Goal: Task Accomplishment & Management: Use online tool/utility

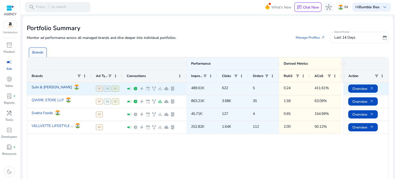
click at [38, 88] on link "Suhi & [PERSON_NAME]" at bounding box center [52, 87] width 40 height 9
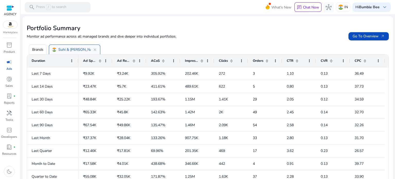
click at [40, 51] on p "Brands" at bounding box center [37, 49] width 11 height 5
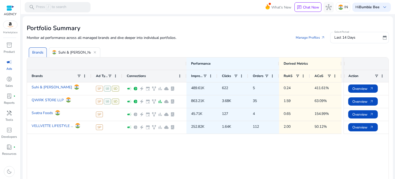
click at [7, 66] on div "campaign" at bounding box center [9, 62] width 14 height 8
click at [62, 53] on p "Suhi & [PERSON_NAME]" at bounding box center [78, 52] width 40 height 5
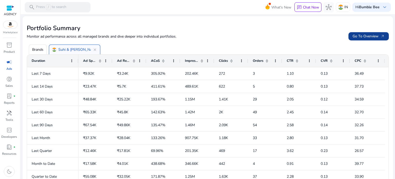
click at [365, 39] on span "Go To Overview arrow_outward" at bounding box center [369, 35] width 32 height 5
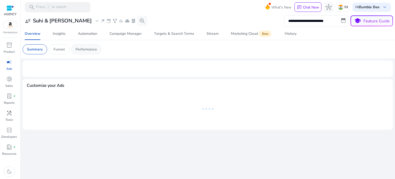
click at [94, 32] on div "Automation" at bounding box center [87, 34] width 19 height 4
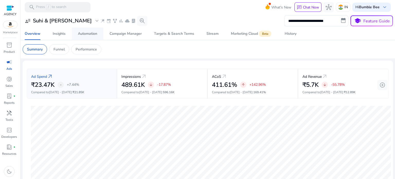
click at [95, 35] on div "Automation" at bounding box center [87, 34] width 19 height 4
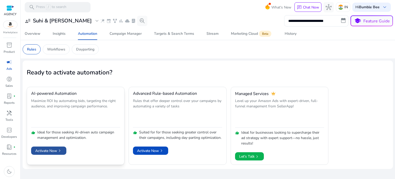
click at [50, 150] on span "Activate Now chevron_right" at bounding box center [48, 150] width 27 height 5
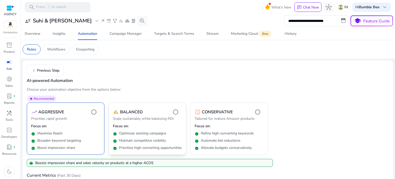
scroll to position [43, 0]
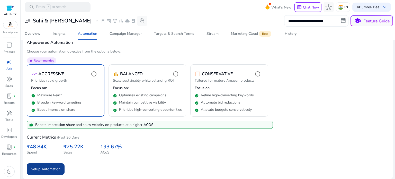
click at [38, 170] on span "Setup Automation" at bounding box center [46, 168] width 30 height 5
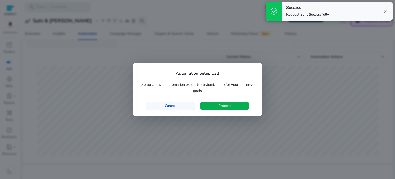
scroll to position [0, 0]
click at [180, 106] on span "button" at bounding box center [170, 106] width 49 height 12
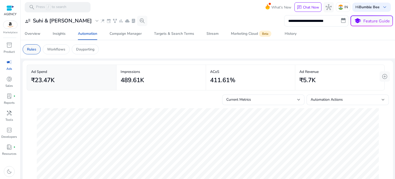
click at [29, 48] on p "Rules" at bounding box center [31, 49] width 9 height 5
click at [28, 48] on p "Rules" at bounding box center [31, 49] width 9 height 5
click at [87, 31] on span "Automation" at bounding box center [87, 34] width 19 height 12
click at [130, 50] on app-sa-custom-tab "Rules Workflows Dayparting" at bounding box center [208, 49] width 371 height 10
click at [29, 48] on p "Rules" at bounding box center [31, 49] width 9 height 5
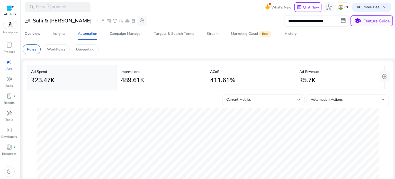
click at [77, 56] on mat-card "Rules Workflows Dayparting" at bounding box center [208, 49] width 379 height 18
click at [79, 52] on div "Dayparting" at bounding box center [85, 49] width 27 height 10
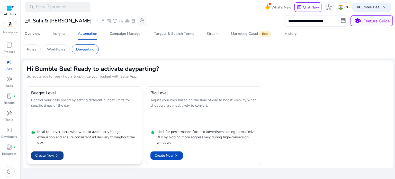
click at [49, 153] on span "Create Now chevron_right" at bounding box center [47, 155] width 24 height 5
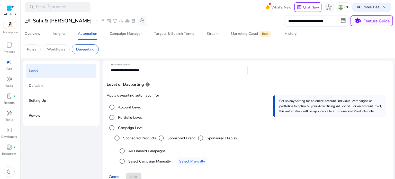
click at [121, 109] on label "Account Level" at bounding box center [129, 107] width 24 height 5
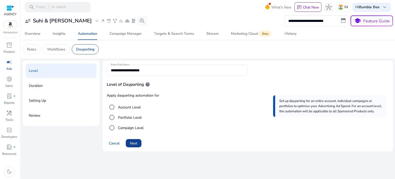
click at [136, 141] on span "Next" at bounding box center [133, 143] width 7 height 5
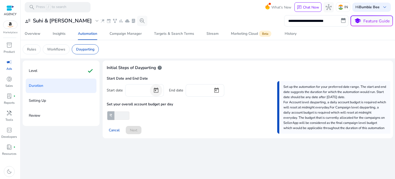
click at [159, 89] on span "Open calendar" at bounding box center [156, 90] width 12 height 12
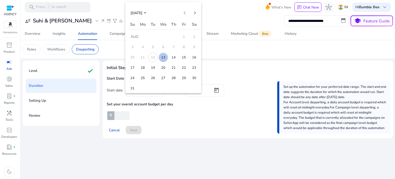
click at [162, 56] on span "13" at bounding box center [163, 57] width 9 height 9
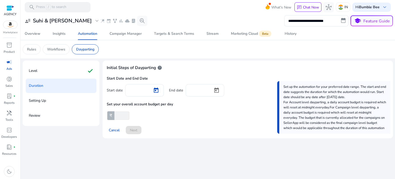
type input "*********"
click at [217, 91] on span "Open calendar" at bounding box center [217, 90] width 12 height 12
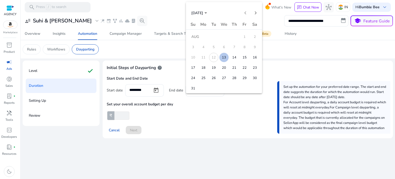
click at [215, 65] on span "19" at bounding box center [213, 67] width 9 height 9
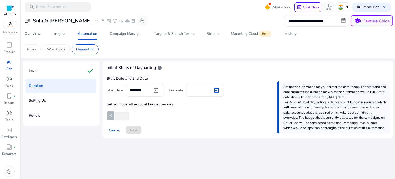
type input "*********"
click at [122, 115] on input "number" at bounding box center [122, 115] width 16 height 8
click at [123, 117] on input "number" at bounding box center [122, 115] width 16 height 8
type input "****"
click at [140, 130] on span at bounding box center [134, 130] width 16 height 12
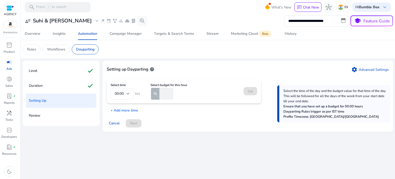
click at [130, 93] on mat-form-field "00:00" at bounding box center [122, 93] width 23 height 11
click at [128, 93] on mat-form-field "00:00" at bounding box center [122, 93] width 23 height 11
click at [173, 90] on div "%" at bounding box center [166, 93] width 31 height 11
click at [168, 93] on input "number" at bounding box center [166, 93] width 15 height 11
click at [156, 94] on span "%" at bounding box center [155, 94] width 4 height 6
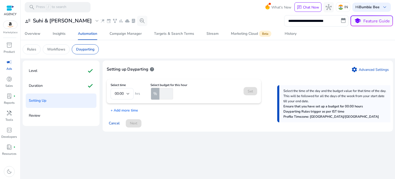
click at [155, 94] on span "%" at bounding box center [155, 94] width 4 height 6
click at [161, 91] on input "number" at bounding box center [166, 93] width 15 height 11
type input "*"
click at [127, 92] on mat-form-field "00:00" at bounding box center [122, 93] width 23 height 11
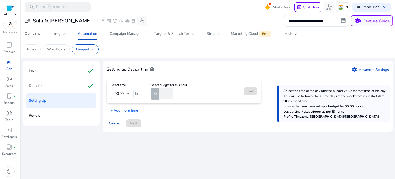
click at [126, 93] on mat-form-field "00:00" at bounding box center [122, 93] width 23 height 11
click at [166, 96] on input "number" at bounding box center [166, 93] width 15 height 11
click at [118, 112] on p "+ Add more time" at bounding box center [122, 109] width 31 height 8
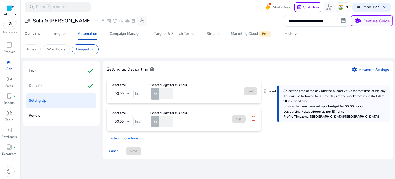
click at [256, 88] on div "Set" at bounding box center [251, 91] width 14 height 8
click at [274, 93] on p "+ Add Time Below" at bounding box center [283, 91] width 26 height 4
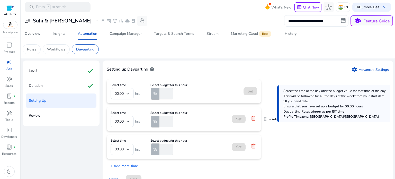
click at [253, 118] on icon at bounding box center [254, 118] width 4 height 5
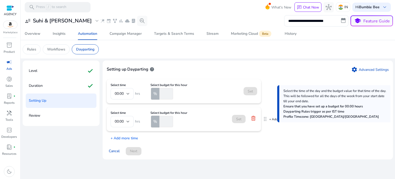
click at [254, 119] on icon at bounding box center [253, 118] width 5 height 5
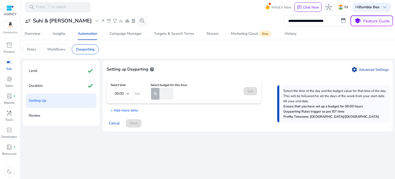
click at [368, 71] on link "settings Advanced Settings" at bounding box center [371, 69] width 38 height 6
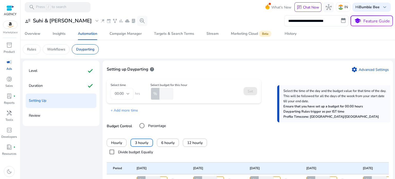
click at [128, 93] on mat-form-field "00:00" at bounding box center [122, 93] width 23 height 11
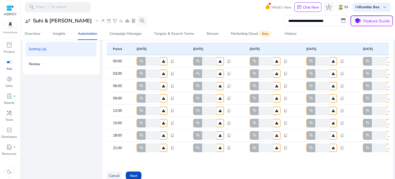
click at [117, 175] on span "Cancel" at bounding box center [114, 175] width 11 height 5
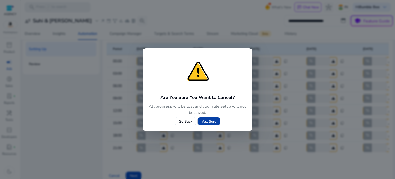
click at [200, 122] on span at bounding box center [209, 121] width 22 height 12
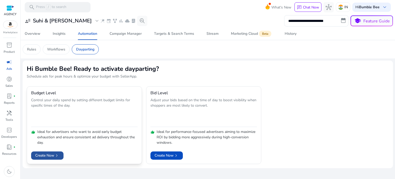
click at [52, 153] on span "Create Now chevron_right" at bounding box center [47, 155] width 24 height 5
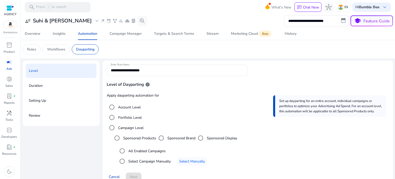
click at [123, 107] on label "Account Level" at bounding box center [129, 107] width 24 height 5
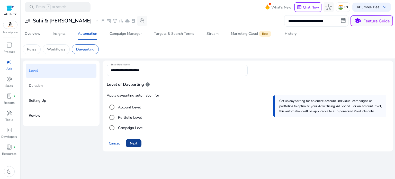
click at [131, 142] on span "Next" at bounding box center [133, 143] width 7 height 5
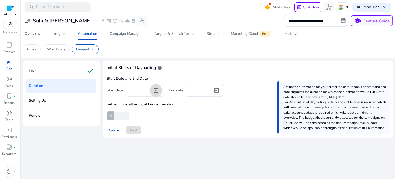
click at [153, 92] on span "Open calendar" at bounding box center [156, 90] width 12 height 12
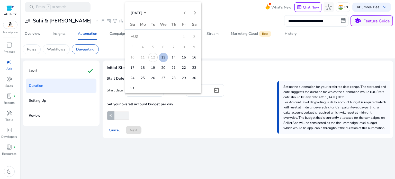
click at [165, 57] on span "13" at bounding box center [163, 57] width 9 height 9
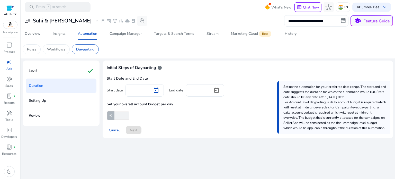
type input "*********"
click at [212, 90] on span "Open calendar" at bounding box center [217, 90] width 12 height 12
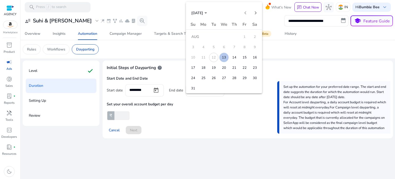
click at [212, 66] on span "19" at bounding box center [213, 67] width 9 height 9
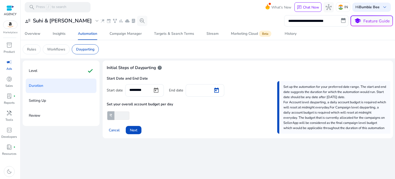
type input "*********"
drag, startPoint x: 116, startPoint y: 113, endPoint x: 116, endPoint y: 116, distance: 2.6
click at [116, 113] on input "number" at bounding box center [122, 115] width 16 height 8
type input "****"
click at [137, 133] on span at bounding box center [134, 130] width 16 height 12
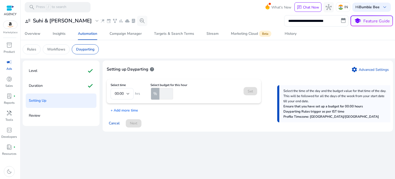
click at [127, 92] on mat-form-field "00:00" at bounding box center [122, 93] width 23 height 11
click at [165, 96] on input "number" at bounding box center [166, 93] width 15 height 11
type input "**"
click at [248, 92] on span "Set" at bounding box center [250, 91] width 5 height 5
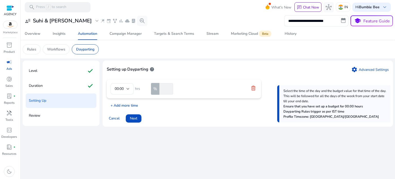
click at [119, 106] on p "+ Add more time" at bounding box center [122, 104] width 31 height 8
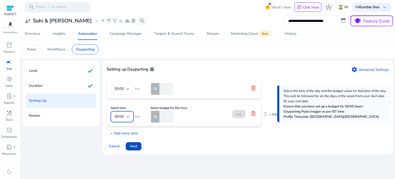
click at [128, 116] on div at bounding box center [128, 117] width 3 height 2
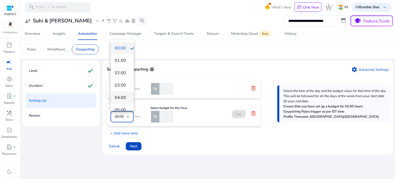
scroll to position [26, 0]
click at [185, 131] on div at bounding box center [197, 89] width 395 height 179
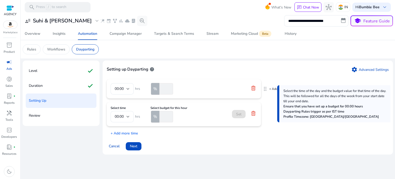
click at [128, 88] on mat-form-field "00:00" at bounding box center [122, 88] width 23 height 11
click at [128, 117] on div at bounding box center [128, 117] width 3 height 2
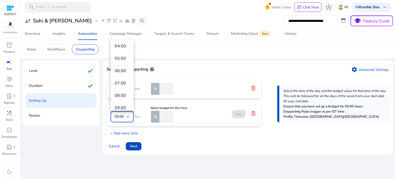
scroll to position [103, 0]
click at [120, 81] on span "11:00" at bounding box center [122, 81] width 15 height 6
click at [165, 115] on input "number" at bounding box center [166, 116] width 15 height 11
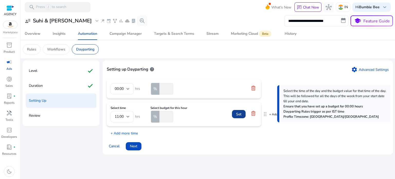
type input "**"
click at [239, 112] on span "Set" at bounding box center [238, 113] width 5 height 5
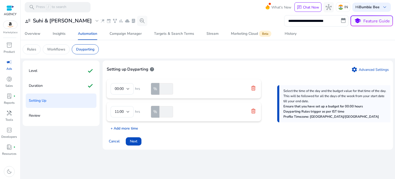
click at [131, 127] on p "+ Add more time" at bounding box center [122, 127] width 31 height 8
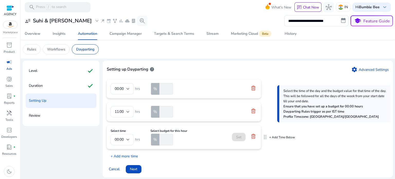
click at [122, 139] on span "00:00" at bounding box center [119, 139] width 9 height 5
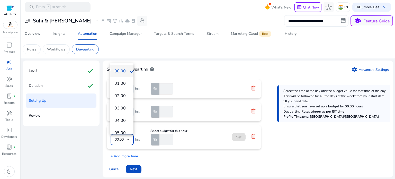
scroll to position [51, 0]
click at [120, 84] on span "05:00" at bounding box center [122, 82] width 15 height 6
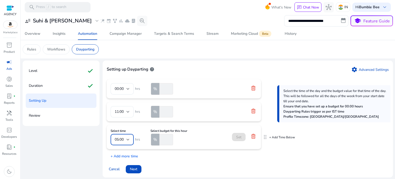
click at [164, 139] on input "number" at bounding box center [166, 139] width 15 height 11
type input "*"
type input "**"
click at [242, 135] on span at bounding box center [239, 137] width 14 height 12
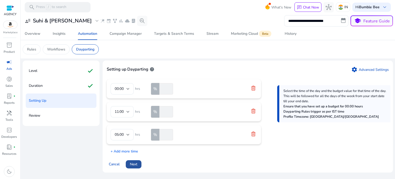
click at [134, 163] on span "Next" at bounding box center [133, 163] width 7 height 5
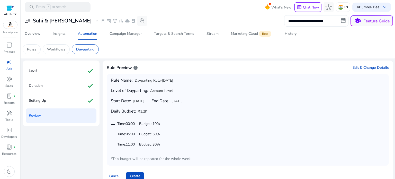
scroll to position [9, 0]
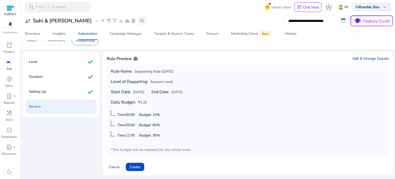
click at [137, 123] on span at bounding box center [137, 125] width 0 height 5
click at [117, 165] on span "Cancel" at bounding box center [114, 166] width 11 height 5
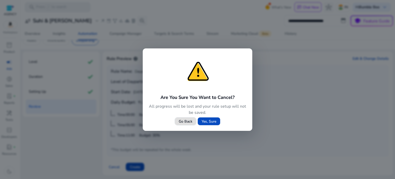
click at [186, 121] on span "Go Back" at bounding box center [186, 121] width 14 height 5
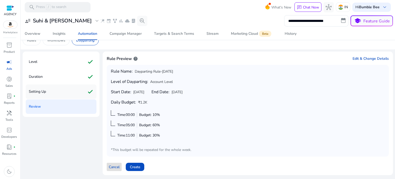
click at [59, 95] on div "Setting Up check" at bounding box center [61, 91] width 71 height 14
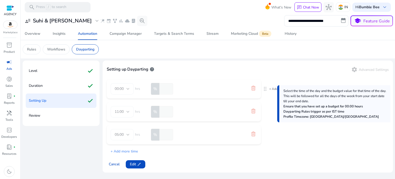
scroll to position [0, 0]
click at [130, 135] on mat-form-field "05:00" at bounding box center [122, 134] width 23 height 11
click at [137, 163] on span "edit" at bounding box center [139, 164] width 4 height 4
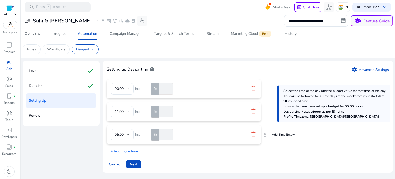
click at [129, 134] on mat-form-field "05:00" at bounding box center [122, 134] width 23 height 11
click at [127, 135] on mat-form-field "05:00" at bounding box center [122, 134] width 23 height 11
click at [126, 135] on mat-form-field "05:00" at bounding box center [122, 134] width 23 height 11
click at [250, 135] on form "05:00 hrs % **" at bounding box center [184, 134] width 147 height 11
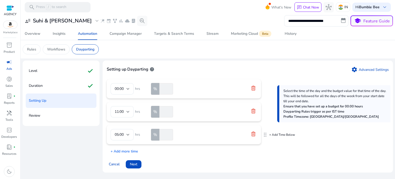
click at [253, 131] on icon at bounding box center [253, 133] width 5 height 5
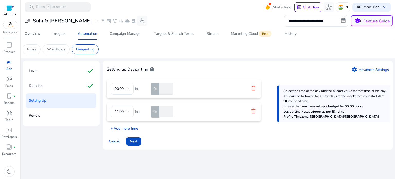
click at [122, 128] on p "+ Add more time" at bounding box center [122, 127] width 31 height 8
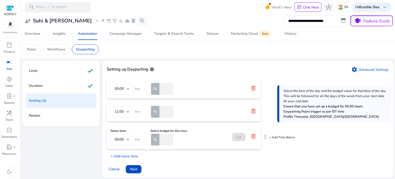
click at [118, 139] on span "00:00" at bounding box center [119, 139] width 9 height 5
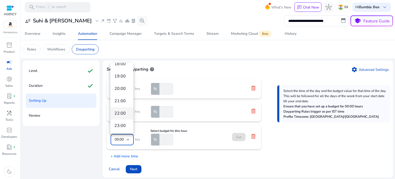
scroll to position [166, 0]
click at [121, 105] on span "17:00" at bounding box center [122, 103] width 15 height 6
click at [162, 138] on input "number" at bounding box center [166, 139] width 15 height 11
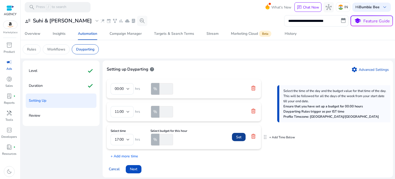
type input "**"
click at [236, 138] on span "Set" at bounding box center [238, 136] width 5 height 5
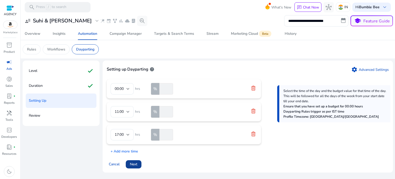
click at [135, 163] on span "Next" at bounding box center [133, 163] width 7 height 5
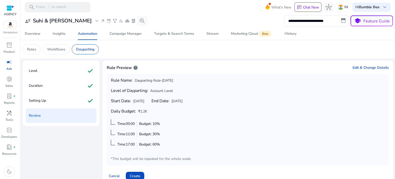
scroll to position [9, 0]
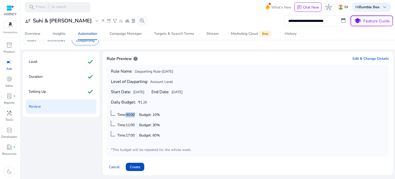
drag, startPoint x: 126, startPoint y: 115, endPoint x: 140, endPoint y: 115, distance: 14.2
click at [140, 115] on div "Time:00:00 Budget: 10%" at bounding box center [138, 114] width 43 height 5
drag, startPoint x: 154, startPoint y: 112, endPoint x: 160, endPoint y: 114, distance: 6.2
click at [160, 114] on span "Budget: 10%" at bounding box center [149, 114] width 21 height 5
drag, startPoint x: 126, startPoint y: 114, endPoint x: 140, endPoint y: 116, distance: 13.7
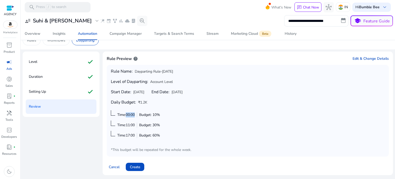
click at [140, 116] on div "Time:00:00 Budget: 10%" at bounding box center [138, 114] width 43 height 5
drag, startPoint x: 126, startPoint y: 124, endPoint x: 137, endPoint y: 124, distance: 11.1
click at [137, 124] on div "Time:11:00 Budget: 30%" at bounding box center [138, 125] width 43 height 5
drag, startPoint x: 127, startPoint y: 114, endPoint x: 159, endPoint y: 113, distance: 31.9
click at [137, 114] on div "Time:00:00 Budget: 10%" at bounding box center [138, 114] width 43 height 5
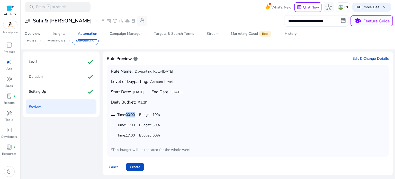
drag, startPoint x: 154, startPoint y: 113, endPoint x: 172, endPoint y: 113, distance: 17.2
click at [172, 113] on div "Rule Name: Dayparting Rule-Aug 12 Level of Dayparting: Account Level Start Date…" at bounding box center [248, 110] width 274 height 83
drag, startPoint x: 127, startPoint y: 124, endPoint x: 143, endPoint y: 124, distance: 15.2
click at [140, 124] on div "Time:11:00 Budget: 30%" at bounding box center [138, 125] width 43 height 5
drag, startPoint x: 128, startPoint y: 134, endPoint x: 160, endPoint y: 134, distance: 31.7
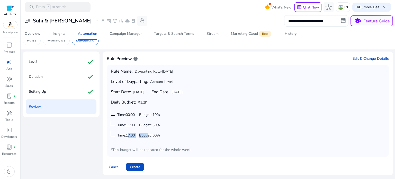
click at [146, 134] on div "Time:17:00 Budget: 60%" at bounding box center [138, 135] width 43 height 5
click at [129, 131] on div "Time:17:00 Budget: 60%" at bounding box center [135, 134] width 49 height 7
drag, startPoint x: 126, startPoint y: 134, endPoint x: 140, endPoint y: 133, distance: 14.0
click at [140, 133] on div "Time:17:00 Budget: 60%" at bounding box center [138, 135] width 43 height 5
drag, startPoint x: 126, startPoint y: 124, endPoint x: 139, endPoint y: 124, distance: 12.9
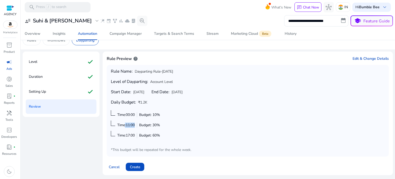
click at [139, 124] on div "Time:11:00 Budget: 30%" at bounding box center [138, 125] width 43 height 5
drag, startPoint x: 126, startPoint y: 134, endPoint x: 141, endPoint y: 135, distance: 14.7
click at [141, 135] on div "Time:17:00 Budget: 60%" at bounding box center [138, 135] width 43 height 5
drag, startPoint x: 153, startPoint y: 134, endPoint x: 164, endPoint y: 135, distance: 10.8
click at [164, 135] on div "Rule Name: Dayparting Rule-Aug 12 Level of Dayparting: Account Level Start Date…" at bounding box center [248, 110] width 274 height 83
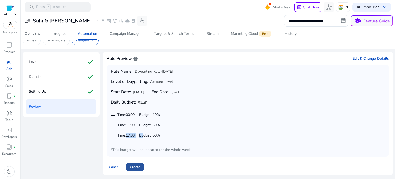
click at [137, 167] on span "Create" at bounding box center [135, 166] width 10 height 5
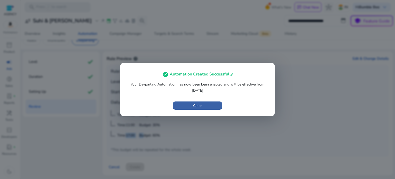
click at [195, 103] on span "Close" at bounding box center [197, 105] width 9 height 5
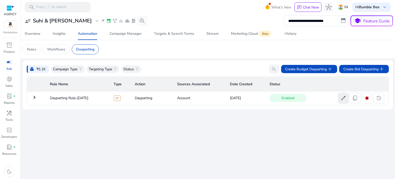
click at [341, 100] on span "edit" at bounding box center [344, 98] width 6 height 6
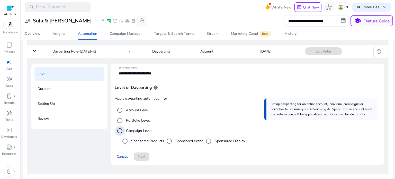
scroll to position [46, 0]
click at [176, 141] on label "Sponsored Brand" at bounding box center [189, 141] width 29 height 5
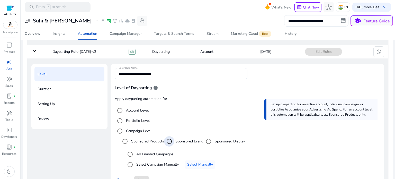
scroll to position [70, 0]
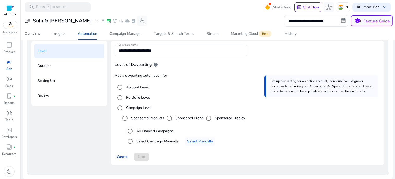
click at [150, 132] on label "All Enabled Campaigns" at bounding box center [154, 130] width 38 height 5
click at [141, 156] on span "Next" at bounding box center [141, 156] width 7 height 5
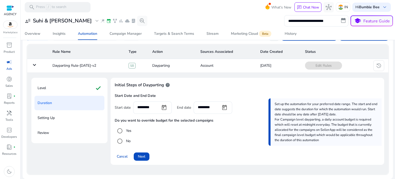
scroll to position [32, 0]
click at [145, 155] on span "Next" at bounding box center [141, 156] width 7 height 5
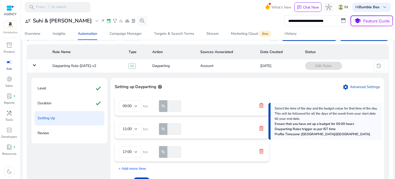
scroll to position [57, 0]
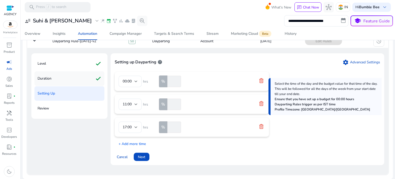
click at [78, 81] on div "Duration check" at bounding box center [69, 78] width 70 height 14
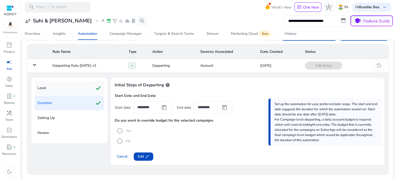
scroll to position [32, 0]
click at [141, 155] on span "Edit edit" at bounding box center [143, 156] width 11 height 5
click at [138, 159] on span at bounding box center [142, 157] width 16 height 12
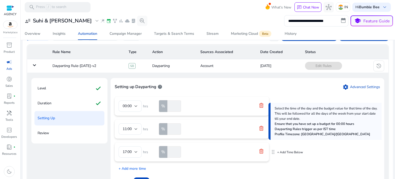
scroll to position [57, 0]
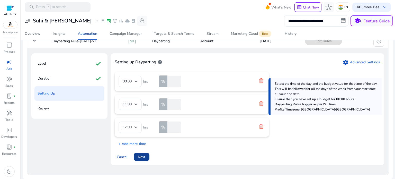
click at [141, 155] on span "Next" at bounding box center [141, 156] width 7 height 5
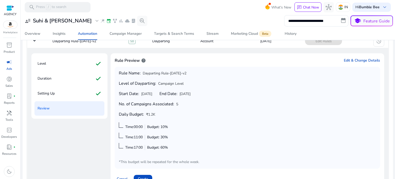
scroll to position [79, 0]
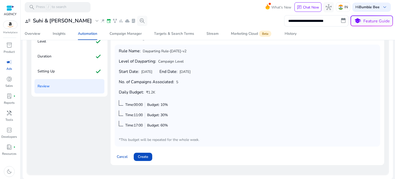
click at [145, 158] on span "Create" at bounding box center [143, 156] width 10 height 5
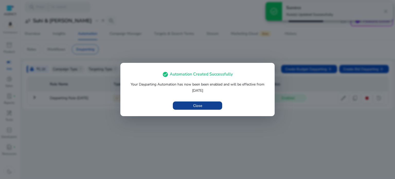
click at [193, 107] on span "Close" at bounding box center [197, 105] width 9 height 5
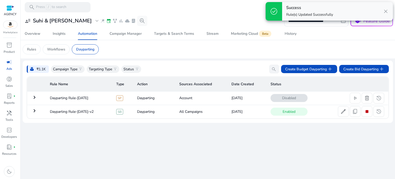
scroll to position [0, 0]
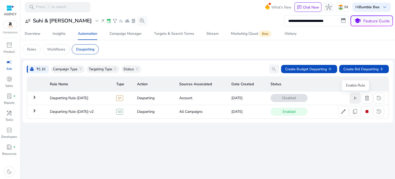
click at [356, 96] on span "play_arrow" at bounding box center [355, 98] width 6 height 6
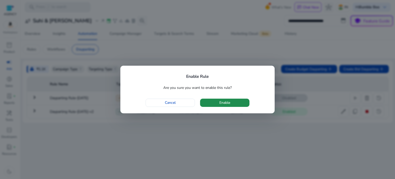
click at [224, 101] on span "Enable" at bounding box center [225, 102] width 11 height 5
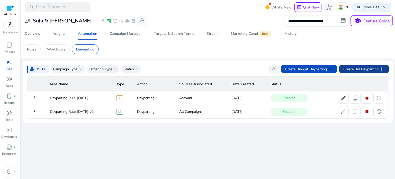
click at [372, 68] on span "Create Bid Dayparting add" at bounding box center [364, 69] width 41 height 6
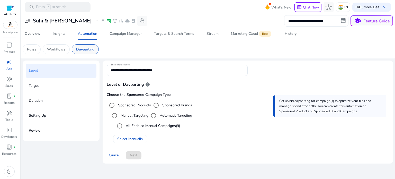
click at [82, 45] on div "Dayparting" at bounding box center [85, 49] width 27 height 10
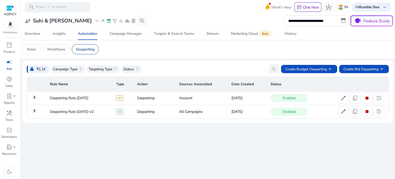
click at [186, 99] on td "Account" at bounding box center [201, 97] width 52 height 13
click at [121, 98] on span "SP" at bounding box center [119, 98] width 7 height 6
click at [343, 99] on span "edit" at bounding box center [344, 98] width 6 height 6
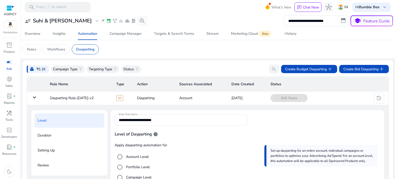
scroll to position [49, 0]
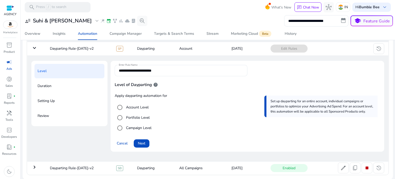
click at [45, 86] on p "Duration" at bounding box center [45, 86] width 14 height 8
click at [147, 47] on td "Dayparting" at bounding box center [154, 48] width 42 height 13
click at [281, 50] on span "Edit Rules" at bounding box center [289, 49] width 37 height 8
click at [36, 48] on mat-icon "keyboard_arrow_down" at bounding box center [34, 48] width 6 height 6
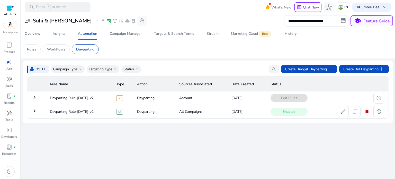
scroll to position [0, 0]
click at [286, 98] on span "Edit Rules" at bounding box center [289, 98] width 37 height 8
click at [288, 100] on span "Edit Rules" at bounding box center [289, 98] width 37 height 8
click at [36, 99] on mat-icon "keyboard_arrow_right" at bounding box center [34, 97] width 6 height 6
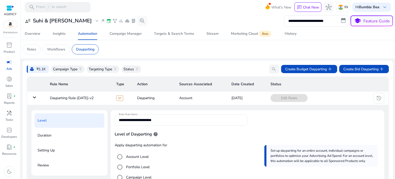
scroll to position [49, 0]
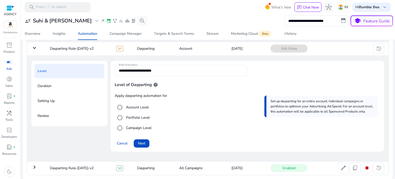
click at [61, 88] on div "Duration" at bounding box center [69, 86] width 70 height 14
click at [45, 84] on p "Duration" at bounding box center [45, 86] width 14 height 8
click at [140, 143] on span "Next" at bounding box center [141, 143] width 7 height 5
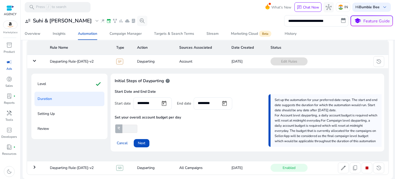
scroll to position [37, 0]
click at [141, 143] on span "Next" at bounding box center [141, 142] width 7 height 5
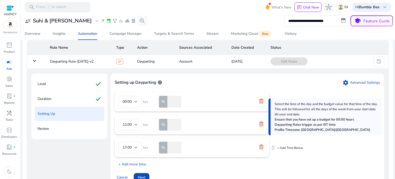
scroll to position [71, 0]
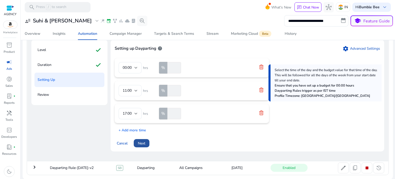
click at [141, 141] on span "Next" at bounding box center [141, 143] width 7 height 5
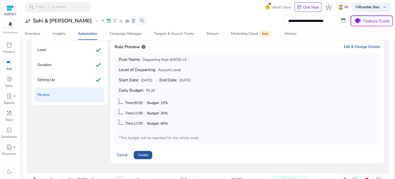
click at [146, 156] on span "Create" at bounding box center [143, 154] width 10 height 5
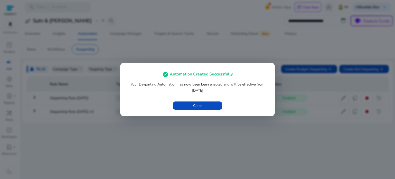
scroll to position [0, 0]
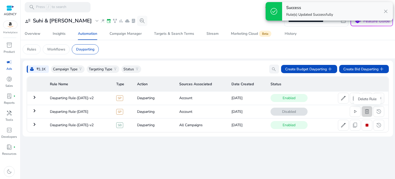
click at [368, 113] on span "delete" at bounding box center [367, 111] width 6 height 6
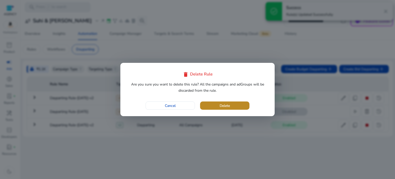
click at [212, 107] on span "button" at bounding box center [224, 105] width 49 height 12
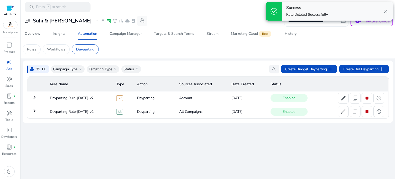
click at [207, 129] on div "**********" at bounding box center [208, 96] width 371 height 165
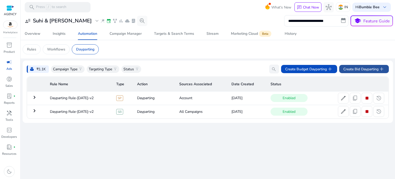
click at [372, 67] on span "Create Bid Dayparting add" at bounding box center [364, 69] width 41 height 6
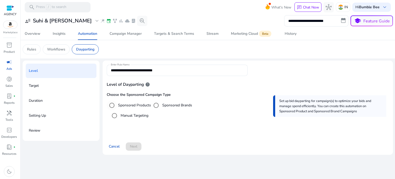
click at [129, 106] on label "Sponsored Products" at bounding box center [134, 104] width 34 height 5
click at [130, 115] on label "Manual Targeting" at bounding box center [134, 115] width 29 height 5
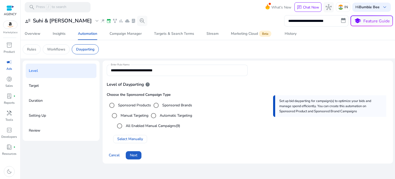
click at [134, 154] on span "Next" at bounding box center [133, 154] width 7 height 5
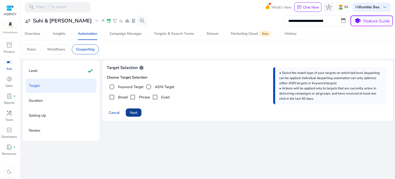
click at [138, 112] on span at bounding box center [134, 112] width 16 height 12
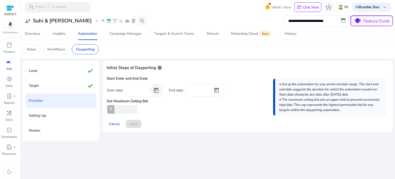
click at [156, 90] on span "Open calendar" at bounding box center [156, 90] width 12 height 12
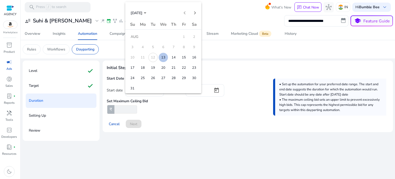
click at [162, 59] on span "13" at bounding box center [163, 57] width 9 height 9
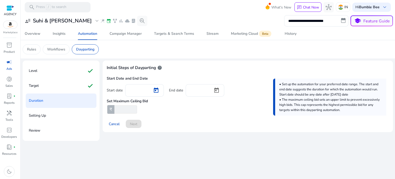
type input "*********"
click at [218, 88] on span "Open calendar" at bounding box center [217, 90] width 12 height 12
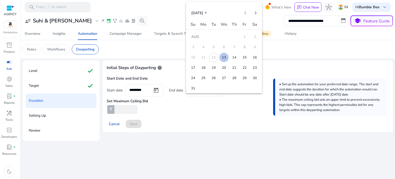
click at [217, 67] on span "19" at bounding box center [213, 67] width 9 height 9
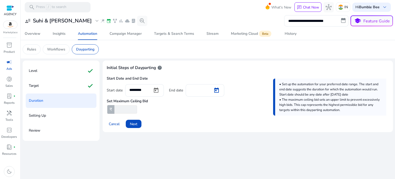
type input "*********"
click at [121, 109] on input "*" at bounding box center [126, 109] width 24 height 8
type input "**"
click at [131, 124] on span "Next" at bounding box center [133, 123] width 7 height 5
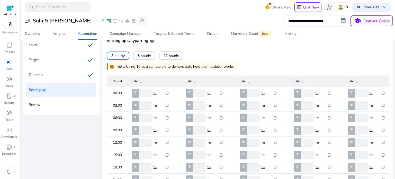
scroll to position [51, 0]
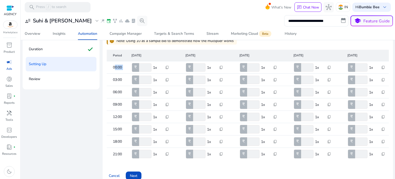
drag, startPoint x: 113, startPoint y: 65, endPoint x: 128, endPoint y: 65, distance: 15.4
click at [128, 65] on mat-row "00:00 ₹ ** 1x content_copy ₹ ** 1x content_copy ₹ ** 1x content_copy ₹ ** 1x co…" at bounding box center [248, 67] width 282 height 12
drag, startPoint x: 112, startPoint y: 89, endPoint x: 119, endPoint y: 89, distance: 6.7
click at [119, 89] on mat-cell "06:00" at bounding box center [117, 92] width 21 height 12
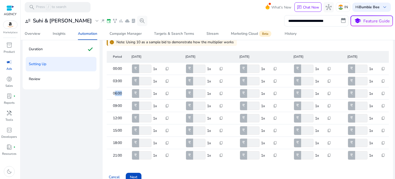
type input "*"
click at [148, 70] on input "*" at bounding box center [144, 69] width 13 height 8
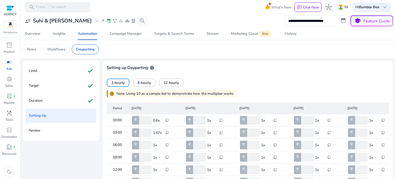
click at [149, 128] on input "*" at bounding box center [144, 132] width 13 height 8
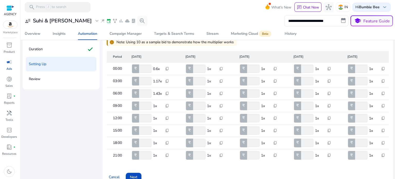
type input "*"
click at [149, 81] on input "*" at bounding box center [144, 81] width 13 height 8
click at [149, 94] on input "*" at bounding box center [144, 93] width 13 height 8
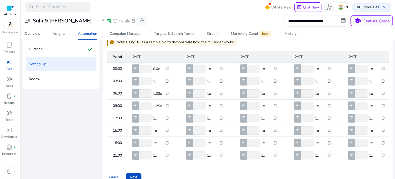
type input "*"
click at [149, 94] on input "*" at bounding box center [144, 93] width 13 height 8
click at [142, 67] on input "*" at bounding box center [144, 69] width 13 height 8
type input "*"
click at [149, 68] on input "*" at bounding box center [144, 69] width 13 height 8
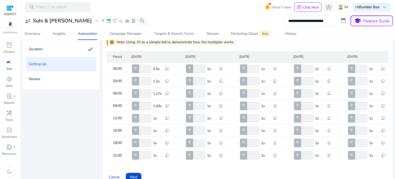
drag, startPoint x: 153, startPoint y: 67, endPoint x: 159, endPoint y: 68, distance: 5.7
click at [159, 68] on p "0.5x" at bounding box center [157, 68] width 9 height 5
click at [147, 81] on input "*" at bounding box center [144, 81] width 13 height 8
click at [148, 82] on input "*" at bounding box center [144, 81] width 13 height 8
click at [149, 82] on input "*" at bounding box center [144, 81] width 13 height 8
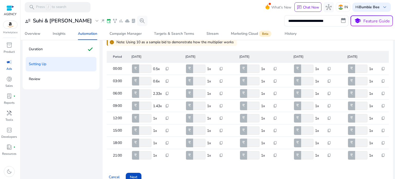
click at [148, 80] on input "*" at bounding box center [144, 81] width 13 height 8
click at [150, 81] on input "*" at bounding box center [144, 81] width 13 height 8
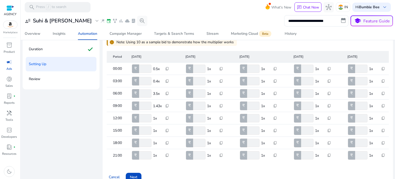
click at [149, 82] on input "*" at bounding box center [144, 81] width 13 height 8
click at [148, 80] on input "*" at bounding box center [144, 81] width 13 height 8
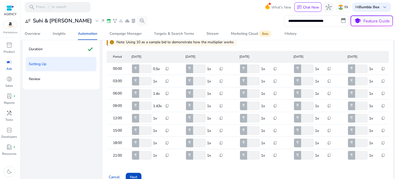
click at [148, 80] on input "*" at bounding box center [144, 81] width 13 height 8
type input "*"
click at [149, 82] on input "*" at bounding box center [144, 81] width 13 height 8
click at [143, 69] on input "*" at bounding box center [144, 69] width 13 height 8
click at [144, 81] on input "*" at bounding box center [144, 81] width 13 height 8
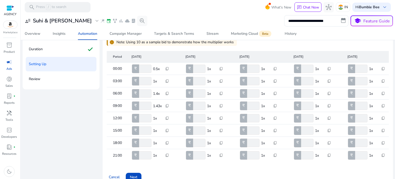
click at [149, 95] on input "*" at bounding box center [144, 93] width 13 height 8
type input "*"
click at [149, 95] on input "*" at bounding box center [144, 93] width 13 height 8
click at [149, 107] on input "*" at bounding box center [144, 106] width 13 height 8
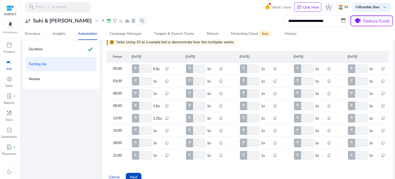
click at [149, 107] on input "*" at bounding box center [144, 106] width 13 height 8
type input "*"
click at [149, 107] on input "*" at bounding box center [144, 106] width 13 height 8
click at [148, 119] on input "*" at bounding box center [144, 118] width 13 height 8
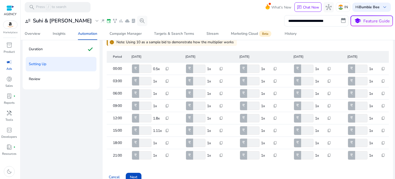
click at [149, 119] on input "*" at bounding box center [144, 118] width 13 height 8
type input "*"
click at [149, 117] on input "*" at bounding box center [144, 118] width 13 height 8
click at [149, 131] on input "*" at bounding box center [144, 130] width 13 height 8
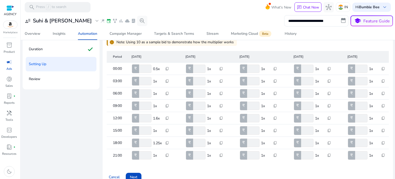
click at [149, 131] on input "*" at bounding box center [144, 130] width 13 height 8
click at [147, 128] on input "*" at bounding box center [144, 130] width 13 height 8
click at [148, 129] on input "*" at bounding box center [144, 130] width 13 height 8
type input "*"
click at [148, 131] on input "*" at bounding box center [144, 130] width 13 height 8
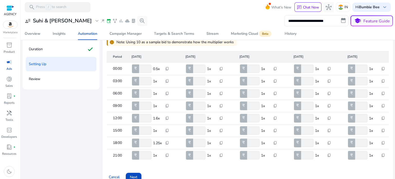
click at [149, 144] on input "*" at bounding box center [144, 143] width 13 height 8
click at [149, 142] on input "*" at bounding box center [144, 143] width 13 height 8
click at [148, 141] on input "**" at bounding box center [144, 143] width 13 height 8
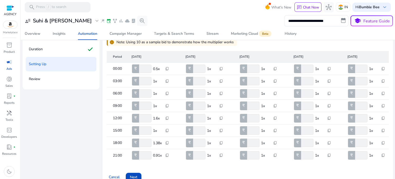
click at [148, 141] on input "**" at bounding box center [144, 143] width 13 height 8
click at [148, 143] on input "**" at bounding box center [144, 143] width 13 height 8
type input "**"
click at [148, 143] on input "**" at bounding box center [144, 143] width 13 height 8
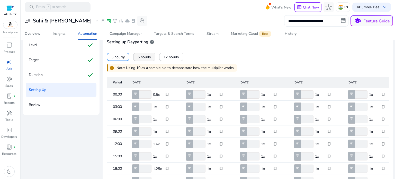
click at [148, 59] on span "6 hourly" at bounding box center [144, 56] width 13 height 5
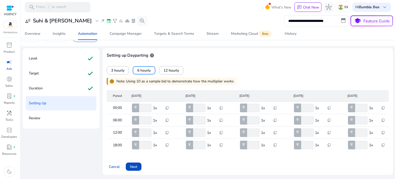
scroll to position [14, 0]
click at [149, 107] on input "*" at bounding box center [144, 108] width 13 height 8
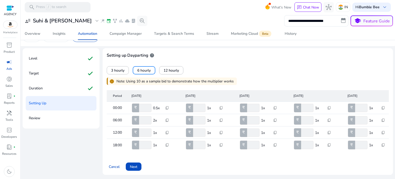
type input "*"
click at [148, 107] on input "*" at bounding box center [144, 108] width 13 height 8
click at [149, 119] on input "*" at bounding box center [144, 120] width 13 height 8
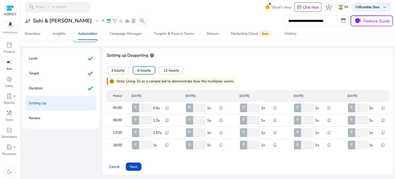
click at [149, 119] on input "*" at bounding box center [144, 120] width 13 height 8
type input "*"
click at [149, 119] on input "*" at bounding box center [144, 120] width 13 height 8
type input "*"
click at [149, 132] on input "*" at bounding box center [144, 132] width 13 height 8
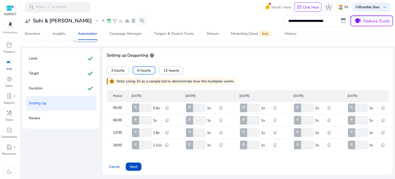
click at [180, 163] on div "Cancel Next" at bounding box center [248, 164] width 282 height 12
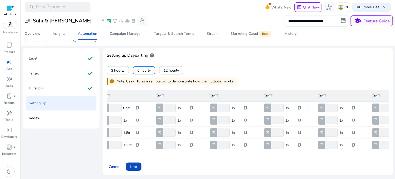
scroll to position [0, 0]
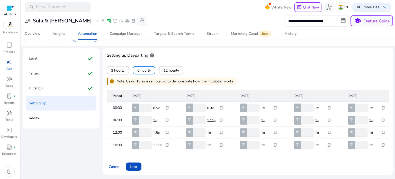
click at [203, 107] on input "*" at bounding box center [198, 108] width 13 height 8
type input "*"
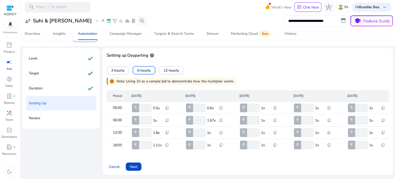
click at [203, 107] on input "*" at bounding box center [198, 108] width 13 height 8
click at [203, 119] on input "*" at bounding box center [198, 120] width 13 height 8
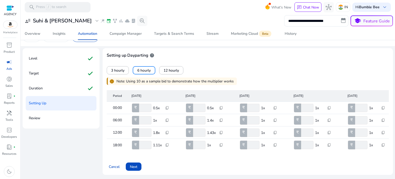
click at [203, 119] on input "*" at bounding box center [198, 120] width 13 height 8
type input "*"
click at [203, 117] on input "*" at bounding box center [198, 120] width 13 height 8
type input "*"
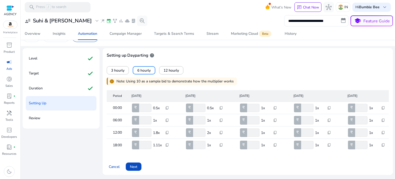
click at [203, 132] on input "*" at bounding box center [198, 132] width 13 height 8
click at [257, 106] on input "*" at bounding box center [252, 108] width 13 height 8
click at [275, 106] on span "content_copy" at bounding box center [275, 108] width 4 height 4
click at [220, 106] on div at bounding box center [197, 89] width 395 height 179
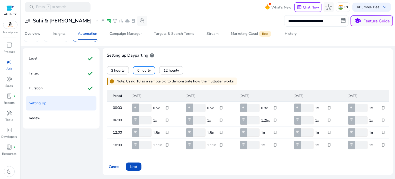
click at [221, 106] on span "content_copy" at bounding box center [221, 108] width 4 height 4
click at [214, 114] on span "Copy to all rows" at bounding box center [205, 112] width 27 height 5
type input "*"
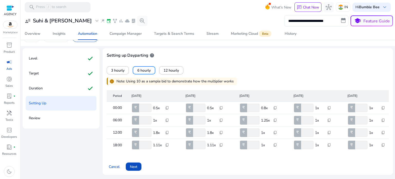
type input "*"
click at [220, 120] on span "content_copy" at bounding box center [221, 120] width 4 height 4
click at [215, 126] on span "Copy to all rows" at bounding box center [205, 125] width 27 height 5
type input "*"
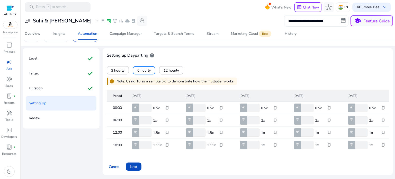
type input "*"
click at [221, 131] on span "content_copy" at bounding box center [221, 133] width 4 height 4
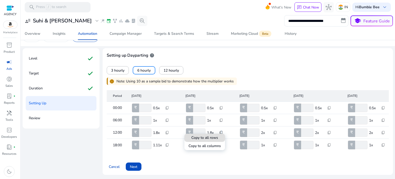
click at [212, 142] on span at bounding box center [205, 146] width 41 height 12
type input "*"
click at [166, 106] on span "content_copy" at bounding box center [167, 108] width 4 height 4
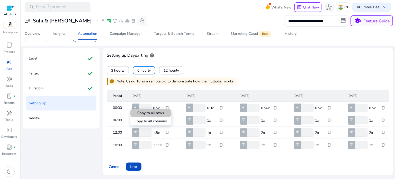
click at [161, 112] on span "Copy to all rows" at bounding box center [150, 112] width 27 height 5
type input "*"
click at [168, 118] on span "content_copy" at bounding box center [167, 120] width 4 height 4
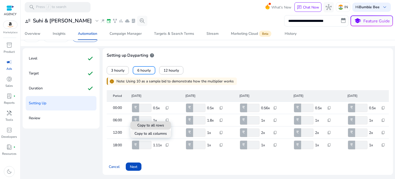
click at [163, 128] on span at bounding box center [151, 133] width 41 height 12
type input "*"
click at [166, 118] on span "content_copy" at bounding box center [167, 120] width 4 height 4
click at [179, 117] on div at bounding box center [197, 89] width 395 height 179
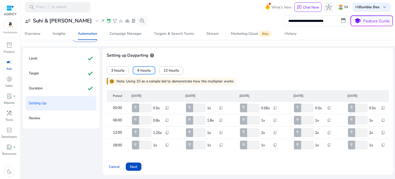
click at [148, 119] on input "*" at bounding box center [144, 120] width 13 height 8
click at [148, 117] on input "*" at bounding box center [144, 120] width 13 height 8
type input "*"
click at [148, 117] on input "*" at bounding box center [144, 120] width 13 height 8
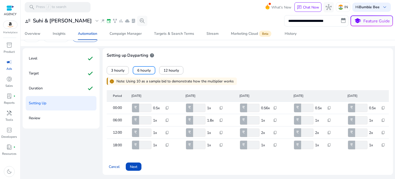
click at [148, 130] on input "*" at bounding box center [144, 132] width 13 height 8
click at [148, 129] on input "*" at bounding box center [144, 132] width 13 height 8
type input "*"
click at [148, 129] on input "*" at bounding box center [144, 132] width 13 height 8
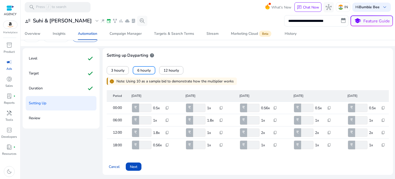
click at [148, 142] on input "*" at bounding box center [144, 145] width 13 height 8
type input "**"
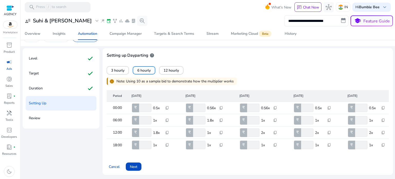
click at [148, 142] on input "**" at bounding box center [144, 145] width 13 height 8
click at [166, 119] on span "content_copy" at bounding box center [167, 120] width 4 height 4
click at [162, 124] on span "Copy to all rows" at bounding box center [150, 125] width 27 height 5
type input "*"
click at [167, 131] on span "content_copy" at bounding box center [167, 133] width 4 height 4
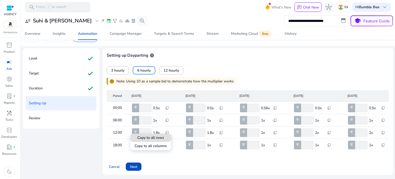
click at [165, 138] on span at bounding box center [151, 138] width 41 height 12
type input "*"
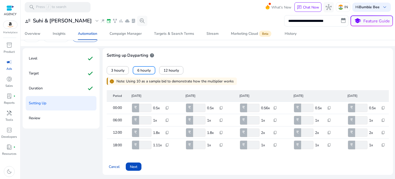
type input "*"
click at [168, 143] on span "content_copy" at bounding box center [167, 145] width 4 height 4
click at [163, 148] on span "Copy to all rows" at bounding box center [151, 150] width 27 height 5
type input "**"
click at [134, 165] on span "Next" at bounding box center [133, 166] width 7 height 5
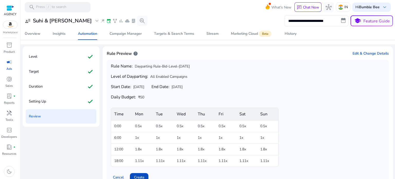
scroll to position [28, 0]
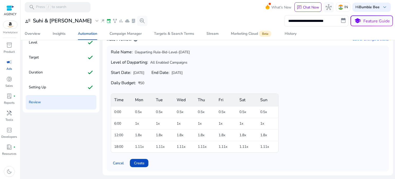
click at [141, 161] on span "Create" at bounding box center [139, 162] width 10 height 5
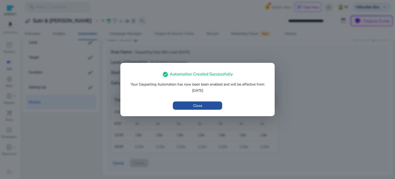
click at [202, 107] on span "Close" at bounding box center [197, 105] width 9 height 5
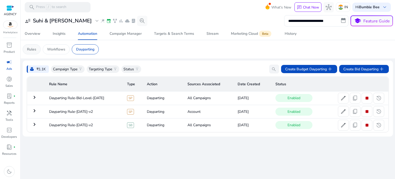
click at [36, 47] on p "Rules" at bounding box center [31, 49] width 9 height 5
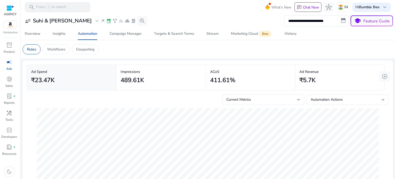
scroll to position [26, 0]
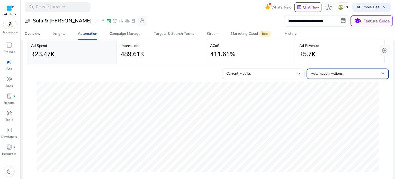
click at [353, 73] on div "Automation Actions" at bounding box center [346, 74] width 71 height 6
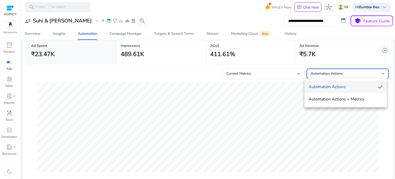
click at [246, 75] on div at bounding box center [197, 89] width 395 height 179
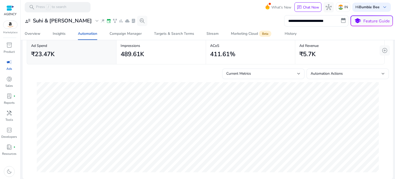
click at [246, 75] on span "Current Metrics" at bounding box center [239, 73] width 25 height 5
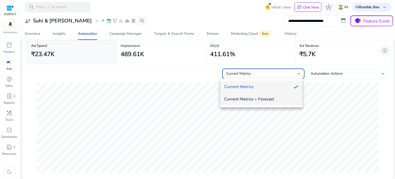
click at [249, 97] on span "Current Metrics + Forecast" at bounding box center [261, 99] width 74 height 6
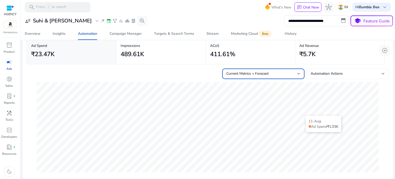
click at [346, 75] on div "Automation Actions" at bounding box center [346, 74] width 71 height 6
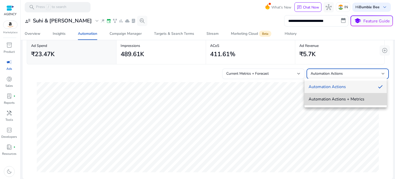
click at [344, 100] on span "Automation Actions + Metrics" at bounding box center [346, 99] width 74 height 6
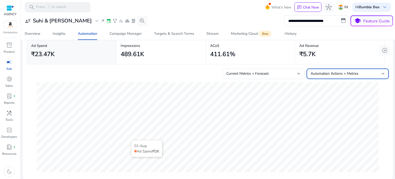
scroll to position [0, 0]
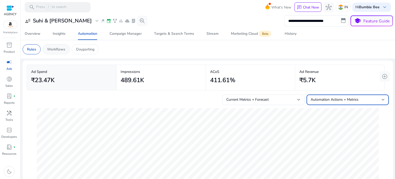
click at [57, 47] on p "Workflows" at bounding box center [56, 49] width 18 height 5
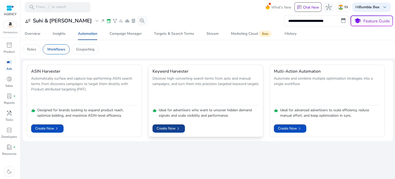
click at [179, 126] on span "chevron_right" at bounding box center [178, 128] width 5 height 5
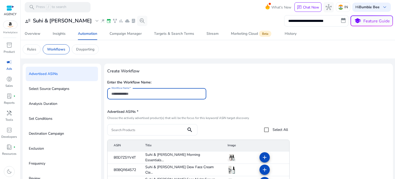
click at [132, 93] on input "Workflow Name" at bounding box center [156, 94] width 91 height 6
type input "**********"
click at [142, 132] on div at bounding box center [146, 129] width 71 height 11
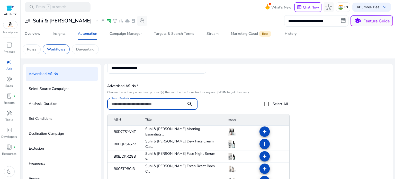
scroll to position [51, 0]
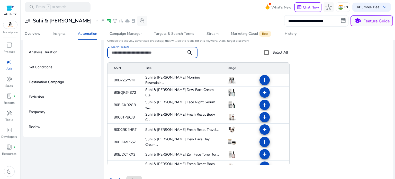
click at [263, 119] on mat-icon "add" at bounding box center [265, 117] width 6 height 6
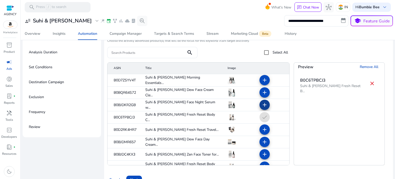
click at [262, 106] on mat-icon "add" at bounding box center [265, 105] width 6 height 6
click at [263, 91] on mat-icon "add" at bounding box center [265, 92] width 6 height 6
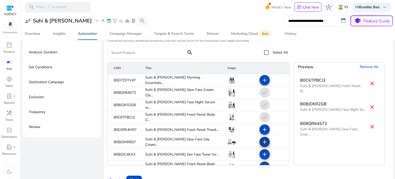
click at [262, 143] on mat-icon "add" at bounding box center [265, 142] width 6 height 6
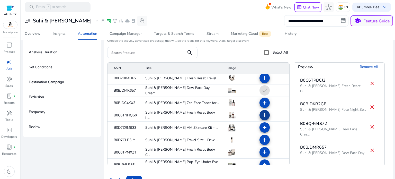
click at [259, 113] on span at bounding box center [265, 115] width 12 height 12
click at [264, 103] on mat-icon "add" at bounding box center [265, 103] width 6 height 6
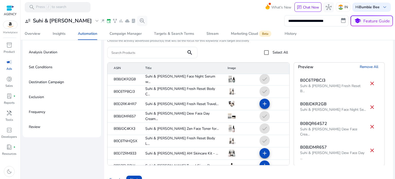
scroll to position [77, 0]
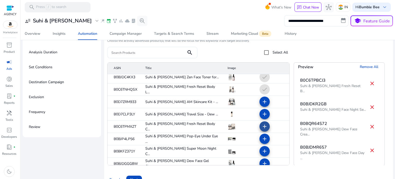
click at [262, 125] on mat-icon "add" at bounding box center [265, 126] width 6 height 6
click at [262, 139] on mat-icon "add" at bounding box center [265, 139] width 6 height 6
drag, startPoint x: 264, startPoint y: 150, endPoint x: 257, endPoint y: 148, distance: 6.9
click at [263, 150] on mat-icon "add" at bounding box center [265, 151] width 6 height 6
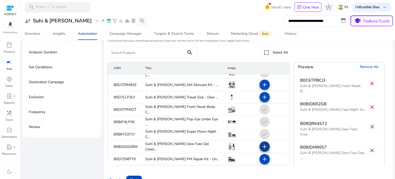
click at [262, 145] on mat-icon "add" at bounding box center [265, 146] width 6 height 6
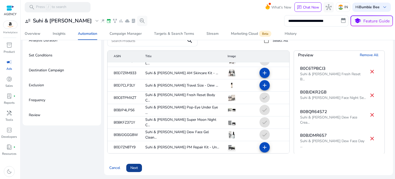
click at [133, 170] on span "Next" at bounding box center [134, 167] width 7 height 5
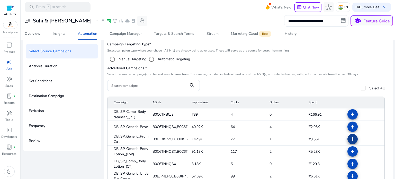
scroll to position [51, 0]
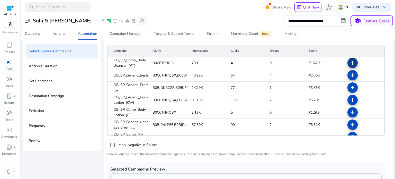
click at [350, 64] on mat-icon "add" at bounding box center [353, 63] width 6 height 6
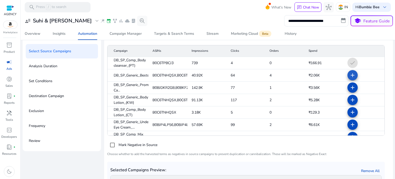
click at [350, 74] on mat-icon "add" at bounding box center [353, 75] width 6 height 6
click at [350, 87] on mat-icon "add" at bounding box center [353, 87] width 6 height 6
click at [348, 102] on button "add" at bounding box center [353, 100] width 10 height 10
click at [350, 114] on mat-icon "add" at bounding box center [353, 112] width 6 height 6
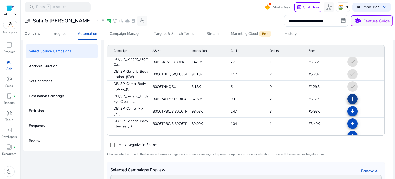
click at [350, 100] on mat-icon "add" at bounding box center [353, 99] width 6 height 6
click at [350, 109] on mat-icon "add" at bounding box center [353, 111] width 6 height 6
click at [350, 123] on mat-icon "add" at bounding box center [353, 123] width 6 height 6
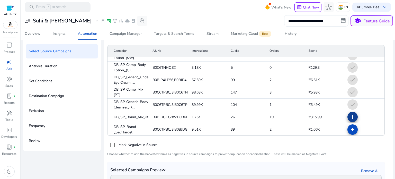
click at [350, 118] on mat-icon "add" at bounding box center [353, 117] width 6 height 6
click at [350, 127] on mat-icon "add" at bounding box center [353, 129] width 6 height 6
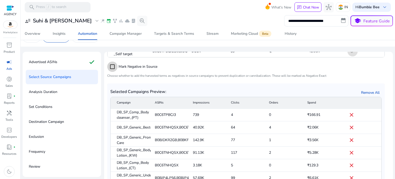
scroll to position [63, 0]
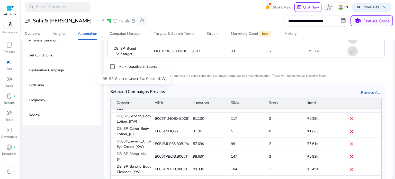
scroll to position [155, 0]
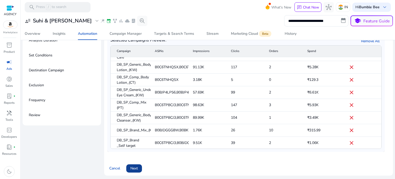
click at [134, 171] on span at bounding box center [134, 168] width 16 height 12
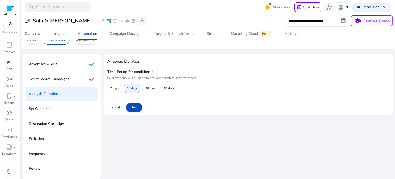
scroll to position [10, 0]
click at [116, 89] on span "7 days" at bounding box center [114, 88] width 9 height 9
click at [127, 89] on span "14 days" at bounding box center [132, 88] width 11 height 9
click at [137, 108] on span "Next" at bounding box center [134, 107] width 7 height 5
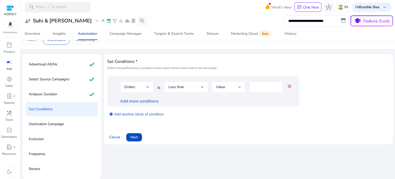
click at [193, 87] on div "Less than" at bounding box center [185, 87] width 32 height 6
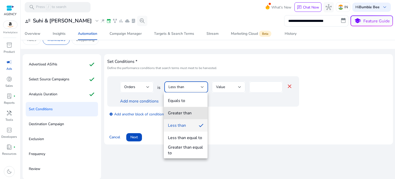
drag, startPoint x: 190, startPoint y: 111, endPoint x: 230, endPoint y: 100, distance: 41.6
click at [189, 111] on div "Greater than" at bounding box center [180, 113] width 24 height 6
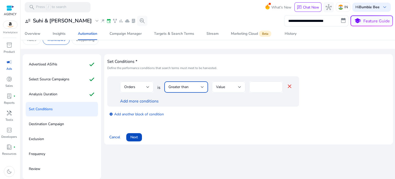
click at [270, 87] on input "*" at bounding box center [266, 87] width 25 height 6
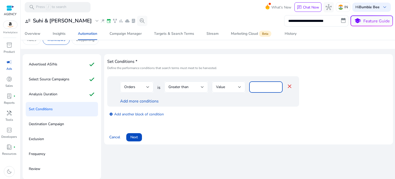
type input "*"
click at [221, 113] on div "add_circle Add another block of condition" at bounding box center [213, 114] width 213 height 14
click at [134, 102] on link "Add more conditions" at bounding box center [139, 101] width 39 height 6
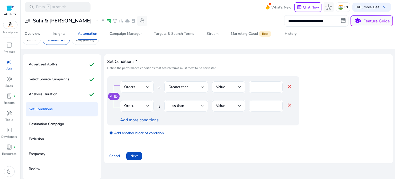
click at [114, 94] on link "AND" at bounding box center [114, 96] width 8 height 5
click at [137, 107] on div "Orders" at bounding box center [135, 106] width 22 height 6
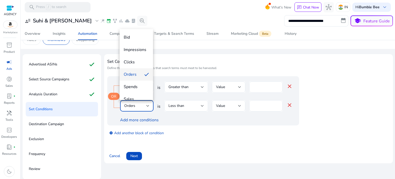
click at [115, 95] on div at bounding box center [197, 89] width 395 height 179
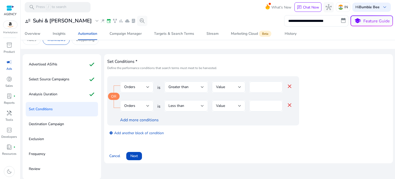
click at [114, 94] on link "OR" at bounding box center [113, 96] width 5 height 5
click at [137, 106] on div "Orders" at bounding box center [135, 106] width 22 height 6
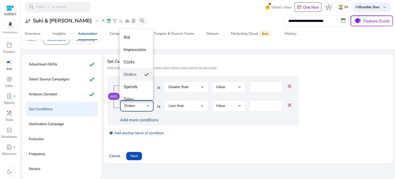
drag, startPoint x: 134, startPoint y: 49, endPoint x: 189, endPoint y: 106, distance: 78.7
click at [135, 49] on span "Impressions" at bounding box center [136, 50] width 25 height 6
click at [189, 106] on div "Less than" at bounding box center [185, 106] width 32 height 6
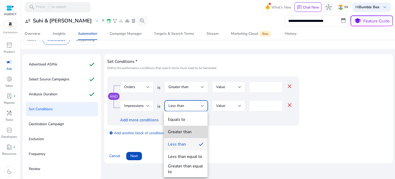
click at [192, 134] on span "Greater than" at bounding box center [186, 132] width 36 height 6
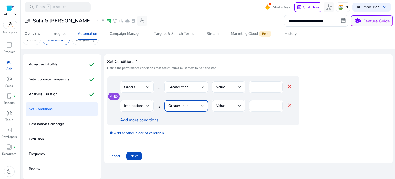
click at [264, 106] on input "*" at bounding box center [266, 106] width 25 height 6
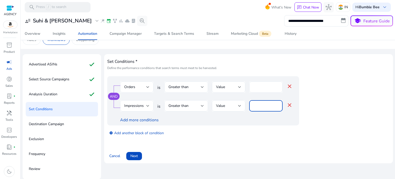
type input "***"
click at [288, 105] on mat-icon "close" at bounding box center [290, 105] width 6 height 6
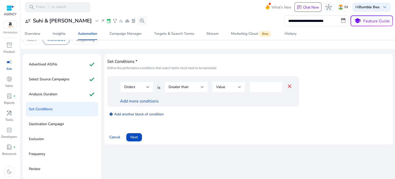
click at [134, 115] on link "add_circle Add another block of condition" at bounding box center [136, 114] width 55 height 6
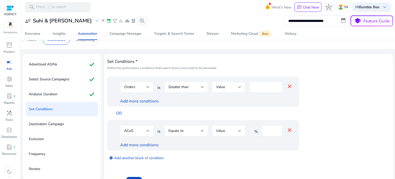
click at [136, 129] on div "ACoS" at bounding box center [135, 131] width 22 height 6
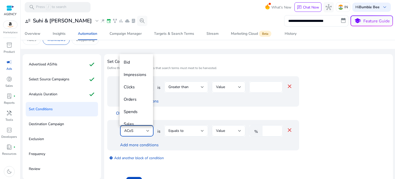
scroll to position [18, 0]
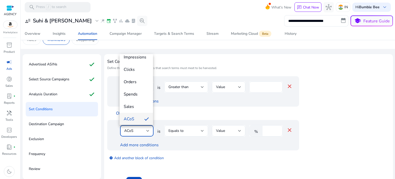
click at [199, 115] on div at bounding box center [197, 89] width 395 height 179
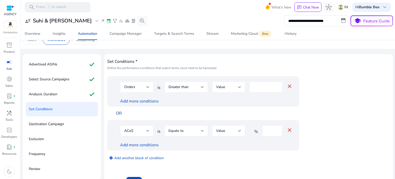
click at [119, 113] on link "OR" at bounding box center [119, 113] width 6 height 6
click at [143, 129] on div "ACoS" at bounding box center [135, 131] width 22 height 6
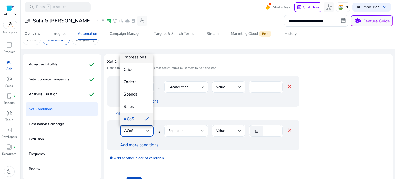
click at [132, 58] on span "Impressions" at bounding box center [136, 57] width 25 height 6
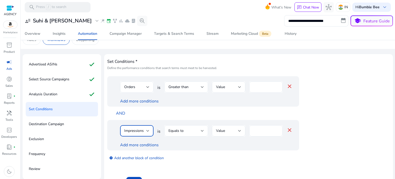
scroll to position [14, 0]
click at [188, 128] on div "Equals to" at bounding box center [187, 131] width 36 height 6
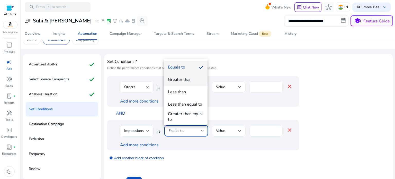
click at [180, 78] on div "Greater than" at bounding box center [180, 80] width 24 height 6
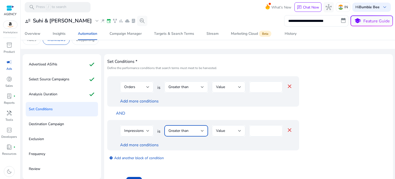
click at [260, 130] on input "****" at bounding box center [266, 131] width 25 height 6
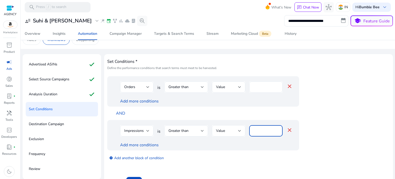
drag, startPoint x: 260, startPoint y: 130, endPoint x: 243, endPoint y: 131, distance: 16.8
click at [243, 131] on div "Impressions is Greater than Value **** close" at bounding box center [206, 133] width 173 height 17
type input "***"
click at [137, 145] on link "Add more conditions" at bounding box center [139, 145] width 39 height 6
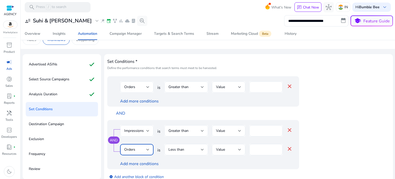
click at [136, 149] on div "Orders" at bounding box center [135, 150] width 22 height 6
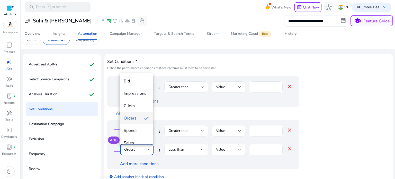
click at [134, 107] on span "Clicks" at bounding box center [136, 106] width 25 height 6
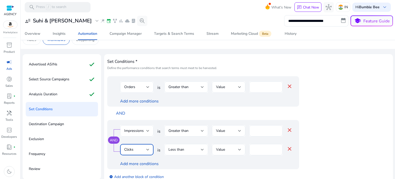
click at [187, 151] on div "Less than" at bounding box center [185, 150] width 32 height 6
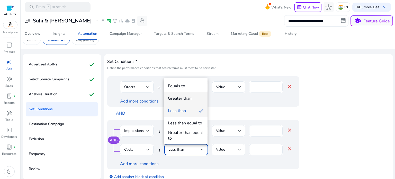
click at [186, 101] on div "Greater than" at bounding box center [180, 99] width 24 height 6
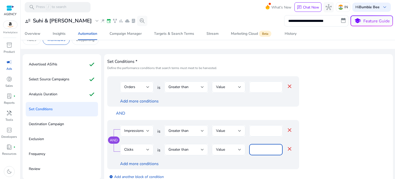
drag, startPoint x: 260, startPoint y: 150, endPoint x: 250, endPoint y: 151, distance: 9.8
click at [250, 151] on div "*" at bounding box center [265, 149] width 33 height 11
click at [260, 151] on input "*" at bounding box center [266, 150] width 25 height 6
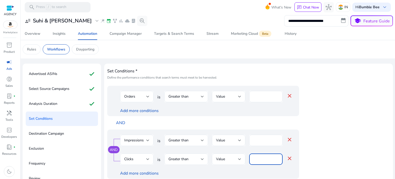
scroll to position [26, 0]
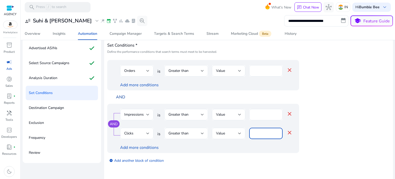
click at [116, 96] on link "AND" at bounding box center [120, 97] width 9 height 6
click at [133, 160] on link "add_circle Add another block of condition" at bounding box center [136, 160] width 55 height 6
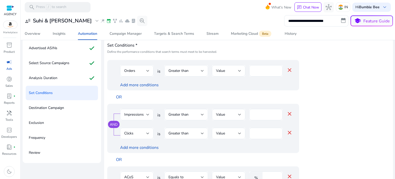
scroll to position [22, 0]
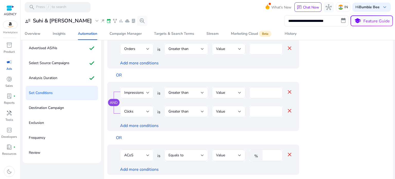
click at [133, 155] on div "ACoS" at bounding box center [135, 155] width 22 height 6
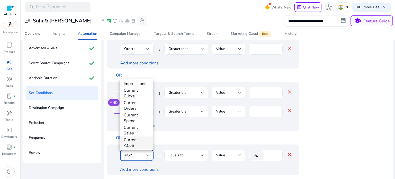
scroll to position [180, 0]
click at [134, 137] on mat-option "Match Type" at bounding box center [136, 141] width 33 height 12
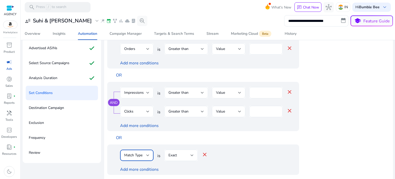
click at [174, 153] on span "Exact" at bounding box center [173, 155] width 8 height 5
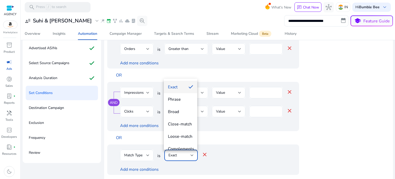
click at [205, 151] on div at bounding box center [197, 89] width 395 height 179
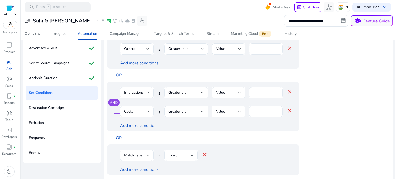
click at [204, 153] on mat-icon "close" at bounding box center [205, 154] width 6 height 6
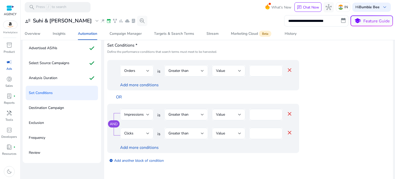
scroll to position [0, 0]
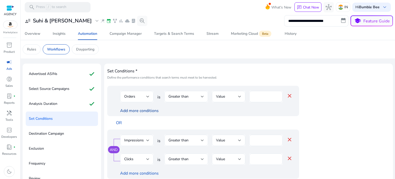
click at [143, 111] on link "Add more conditions" at bounding box center [139, 111] width 39 height 6
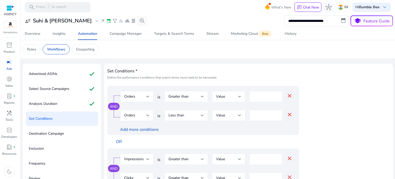
click at [139, 116] on div "Orders" at bounding box center [135, 116] width 22 height 6
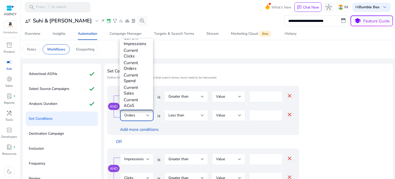
scroll to position [180, 0]
click at [131, 103] on span "Match Type" at bounding box center [136, 102] width 25 height 6
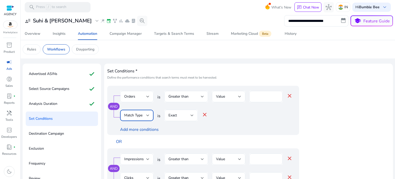
click at [189, 114] on div "Exact" at bounding box center [180, 116] width 22 height 6
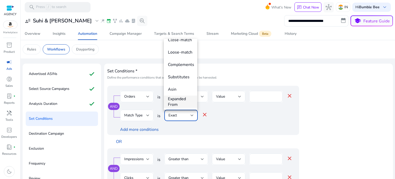
scroll to position [0, 0]
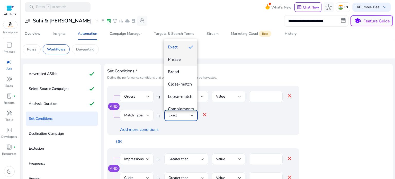
click at [179, 61] on span "Phrase" at bounding box center [180, 60] width 25 height 6
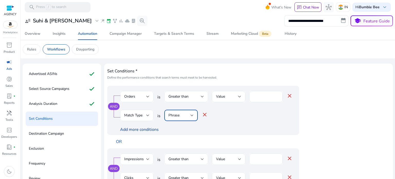
click at [148, 129] on link "Add more conditions" at bounding box center [139, 130] width 39 height 6
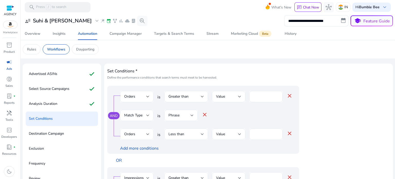
click at [146, 135] on div at bounding box center [147, 134] width 3 height 2
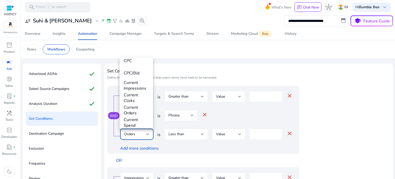
scroll to position [180, 0]
click at [133, 120] on span "Match Type" at bounding box center [136, 121] width 25 height 6
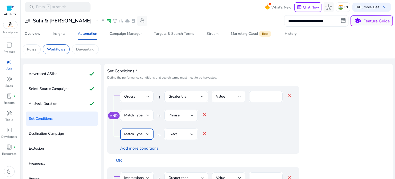
click at [182, 134] on div "Exact" at bounding box center [180, 134] width 22 height 6
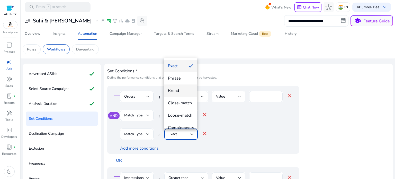
click at [175, 87] on mat-option "Broad" at bounding box center [180, 90] width 33 height 12
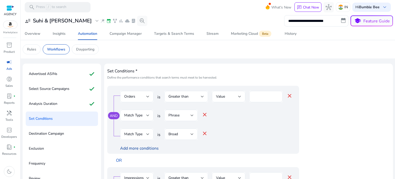
click at [137, 148] on link "Add more conditions" at bounding box center [139, 148] width 39 height 6
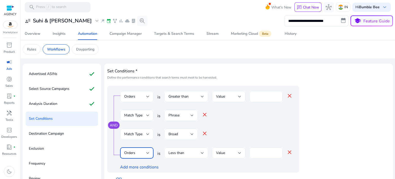
click at [139, 152] on div "Orders" at bounding box center [135, 153] width 22 height 6
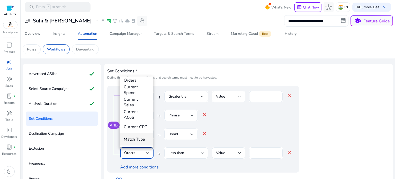
click at [134, 139] on span "Match Type" at bounding box center [136, 139] width 25 height 6
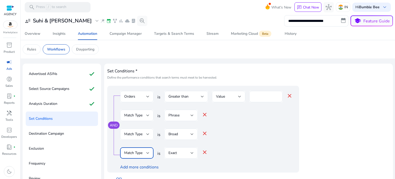
click at [182, 151] on div "Exact" at bounding box center [180, 153] width 22 height 6
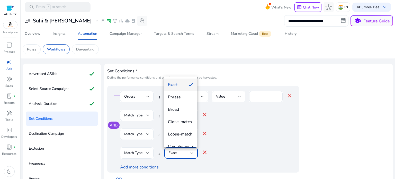
click at [205, 114] on div at bounding box center [197, 89] width 395 height 179
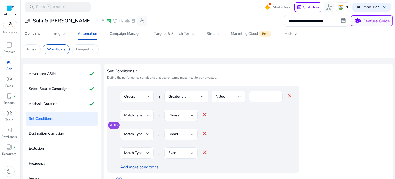
click at [205, 114] on mat-icon "close" at bounding box center [205, 114] width 6 height 6
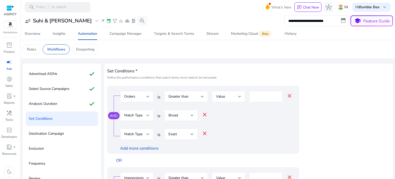
click at [205, 114] on mat-icon "close" at bounding box center [205, 114] width 6 height 6
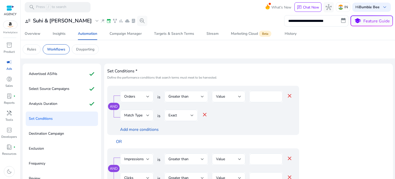
click at [205, 114] on mat-icon "close" at bounding box center [205, 114] width 6 height 6
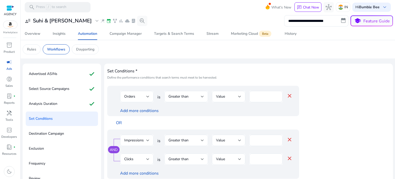
scroll to position [42, 0]
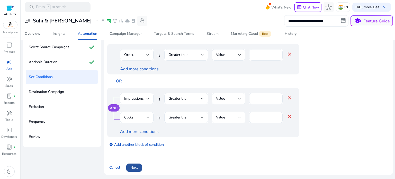
click at [135, 168] on span "Next" at bounding box center [134, 167] width 7 height 5
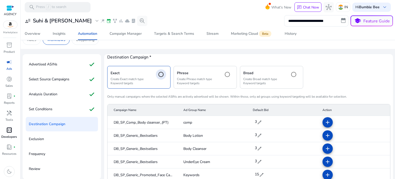
scroll to position [61, 0]
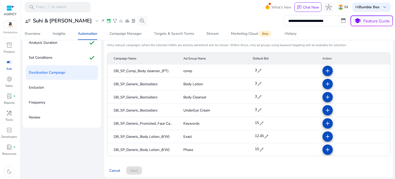
click at [257, 69] on span "edit" at bounding box center [259, 70] width 5 height 5
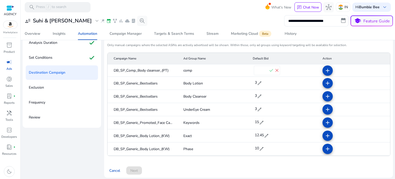
drag, startPoint x: 256, startPoint y: 70, endPoint x: 245, endPoint y: 71, distance: 10.9
click at [245, 71] on mat-row "DB_SP_Comp_Body cleanser_(PT) comp * check close add" at bounding box center [249, 70] width 283 height 12
type input "**"
click at [269, 68] on span "check" at bounding box center [272, 71] width 6 height 6
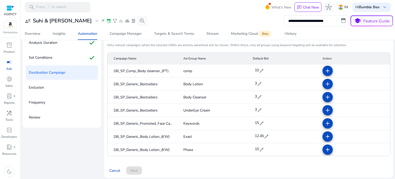
click at [257, 81] on span "edit" at bounding box center [259, 83] width 5 height 5
click at [253, 82] on div "* check close" at bounding box center [267, 83] width 28 height 11
type input "**"
click at [269, 83] on span "check" at bounding box center [272, 84] width 6 height 6
click at [257, 97] on span "edit" at bounding box center [259, 96] width 5 height 5
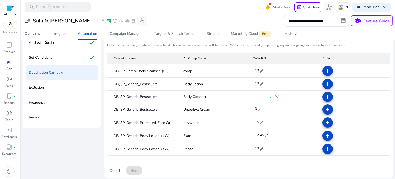
click at [257, 94] on input "*" at bounding box center [261, 97] width 14 height 8
type input "**"
click at [269, 96] on span "check" at bounding box center [272, 97] width 6 height 6
click at [257, 109] on span "edit" at bounding box center [259, 110] width 5 height 5
drag, startPoint x: 257, startPoint y: 109, endPoint x: 250, endPoint y: 108, distance: 7.3
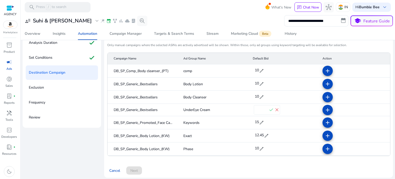
click at [253, 108] on div "* check close" at bounding box center [267, 109] width 28 height 11
type input "**"
click at [269, 110] on span "check" at bounding box center [272, 110] width 6 height 6
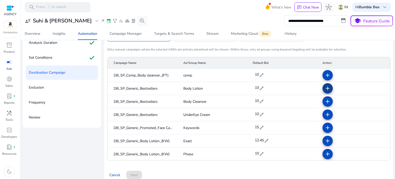
click at [325, 87] on mat-icon "add" at bounding box center [328, 88] width 6 height 6
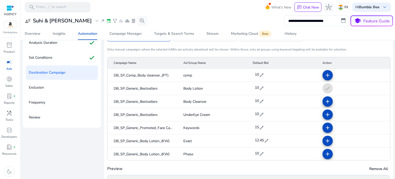
click at [325, 101] on mat-icon "add" at bounding box center [328, 101] width 6 height 6
click at [327, 115] on span at bounding box center [328, 114] width 12 height 12
click at [325, 127] on mat-icon "add" at bounding box center [328, 128] width 6 height 6
click at [325, 140] on mat-icon "add" at bounding box center [328, 141] width 6 height 6
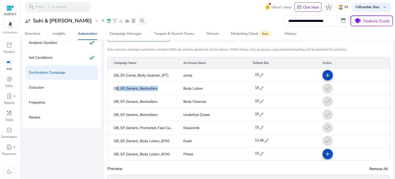
drag, startPoint x: 115, startPoint y: 85, endPoint x: 176, endPoint y: 85, distance: 61.3
click at [176, 85] on mat-cell "DB_SP_Generic_Bestsellers" at bounding box center [144, 88] width 72 height 13
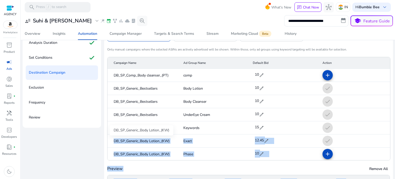
drag, startPoint x: 114, startPoint y: 139, endPoint x: 173, endPoint y: 137, distance: 59.5
click at [173, 137] on body "**********" at bounding box center [197, 89] width 395 height 179
click at [186, 141] on span "Exact" at bounding box center [188, 140] width 8 height 5
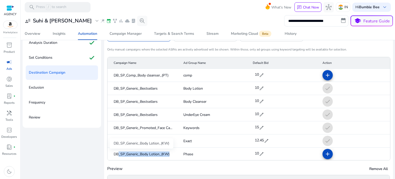
drag, startPoint x: 171, startPoint y: 152, endPoint x: 117, endPoint y: 155, distance: 53.9
click at [117, 155] on mat-cell "DB_SP_Generic_Body Lotion_(KW)" at bounding box center [144, 154] width 72 height 13
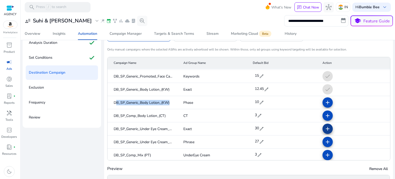
click at [325, 129] on mat-icon "add" at bounding box center [328, 129] width 6 height 6
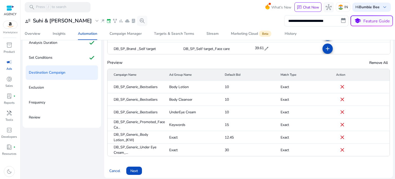
scroll to position [63, 0]
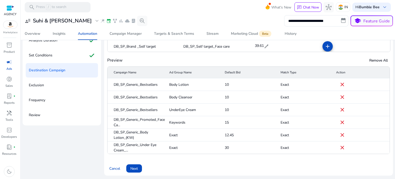
click at [139, 167] on span at bounding box center [134, 168] width 16 height 12
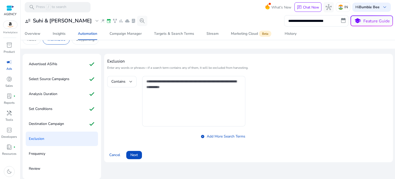
scroll to position [10, 0]
click at [117, 80] on span "Contains" at bounding box center [118, 81] width 14 height 5
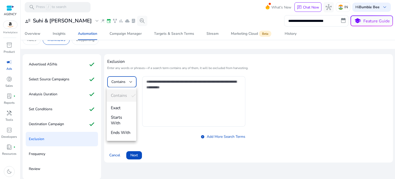
click at [125, 94] on div "Contains Exact Starts With Ends With" at bounding box center [121, 114] width 29 height 54
click at [155, 89] on div at bounding box center [197, 89] width 395 height 179
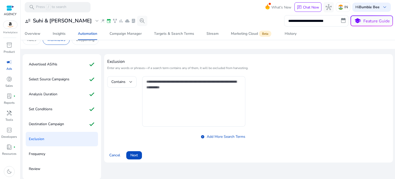
click at [140, 86] on div "add_circle Add More Search Terms" at bounding box center [193, 108] width 106 height 65
click at [150, 81] on textarea at bounding box center [193, 101] width 95 height 45
click at [131, 153] on span "Next" at bounding box center [134, 154] width 7 height 5
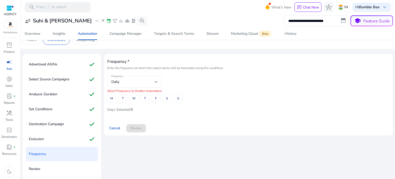
click at [143, 80] on div "Daily" at bounding box center [132, 82] width 43 height 6
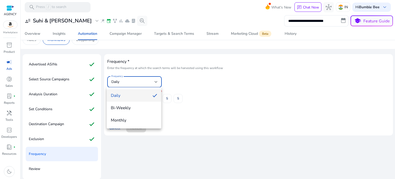
click at [211, 98] on div at bounding box center [197, 89] width 395 height 179
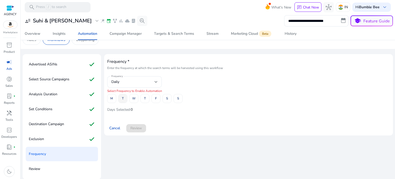
click at [124, 97] on span at bounding box center [123, 98] width 8 height 12
click at [112, 98] on span "M" at bounding box center [111, 98] width 3 height 9
click at [120, 99] on span at bounding box center [123, 98] width 8 height 12
click at [154, 98] on span at bounding box center [156, 98] width 8 height 12
click at [129, 84] on div "Daily" at bounding box center [132, 82] width 43 height 6
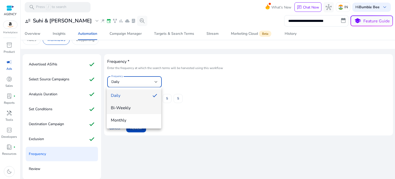
click at [124, 110] on span "Bi-Weekly" at bounding box center [134, 108] width 46 height 6
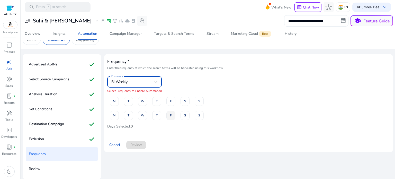
click at [166, 116] on div "F" at bounding box center [171, 115] width 14 height 9
click at [168, 115] on span at bounding box center [171, 115] width 8 height 12
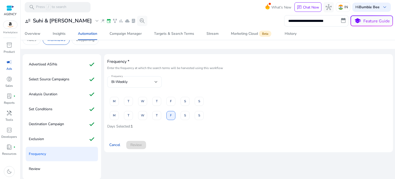
click at [140, 82] on div "Bi-Weekly" at bounding box center [132, 82] width 43 height 6
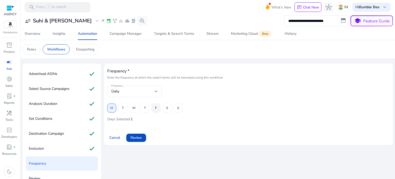
scroll to position [10, 0]
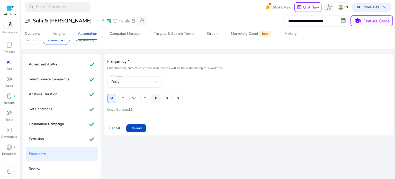
click at [155, 97] on span "F" at bounding box center [156, 98] width 2 height 9
click at [133, 127] on span "Review" at bounding box center [137, 127] width 12 height 5
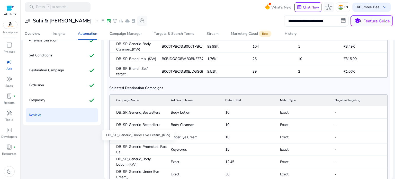
scroll to position [253, 0]
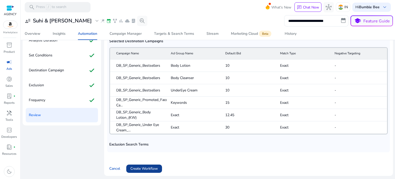
click at [142, 166] on span "Create Workflow" at bounding box center [145, 168] width 28 height 5
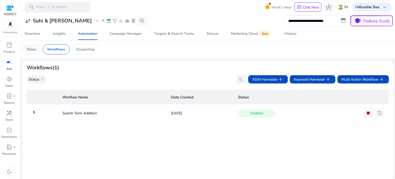
click at [36, 49] on p "Rules" at bounding box center [31, 49] width 9 height 5
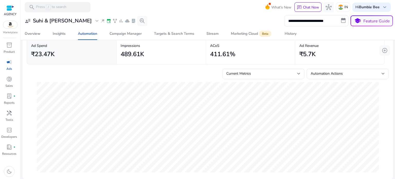
scroll to position [0, 0]
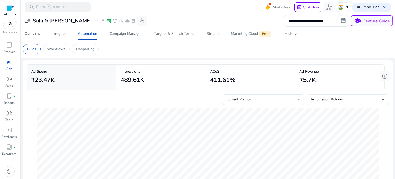
click at [342, 98] on div "Automation Actions" at bounding box center [346, 100] width 71 height 6
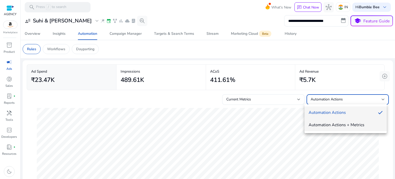
click at [337, 125] on span "Automation Actions + Metrics" at bounding box center [346, 125] width 74 height 6
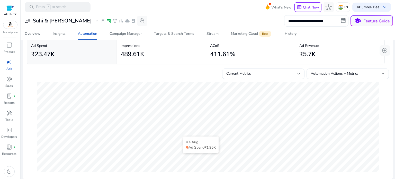
scroll to position [0, 0]
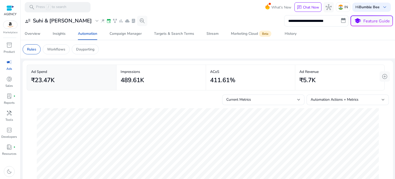
click at [60, 74] on div "₹23.47K" at bounding box center [71, 80] width 81 height 12
click at [384, 77] on span "add_circle" at bounding box center [385, 76] width 6 height 6
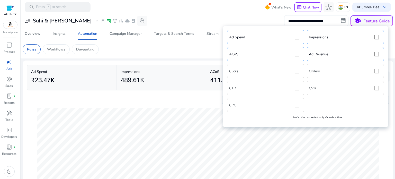
click at [269, 69] on div "Ad Spend Impressions ACoS Ad Revenue Clicks Orders CTR CVR CPC Note: You can se…" at bounding box center [306, 77] width 160 height 96
click at [351, 72] on div "Ad Spend Impressions ACoS Ad Revenue Clicks Orders CTR CVR CPC Note: You can se…" at bounding box center [306, 77] width 160 height 96
click at [378, 71] on div "Ad Spend Impressions ACoS Ad Revenue Clicks Orders CTR CVR CPC Note: You can se…" at bounding box center [306, 77] width 160 height 96
click at [299, 71] on div "Ad Spend Impressions ACoS Ad Revenue Clicks Orders CTR CVR CPC Note: You can se…" at bounding box center [306, 77] width 160 height 96
click at [297, 71] on div "Ad Spend Impressions ACoS Ad Revenue Clicks Orders CTR CVR CPC Note: You can se…" at bounding box center [306, 77] width 160 height 96
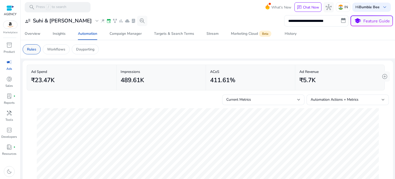
click at [34, 48] on p "Rules" at bounding box center [31, 49] width 9 height 5
click at [56, 22] on h3 "Suhi & [PERSON_NAME]" at bounding box center [62, 21] width 59 height 6
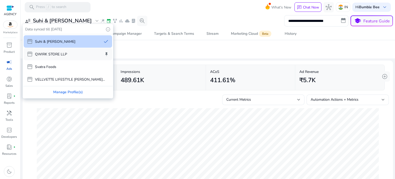
click at [66, 54] on p "QWIRK STORE LLP" at bounding box center [51, 53] width 32 height 5
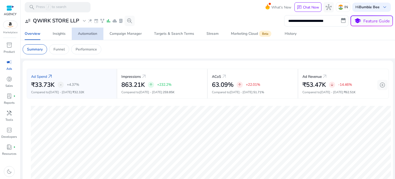
click at [85, 34] on div "Automation" at bounding box center [87, 34] width 19 height 4
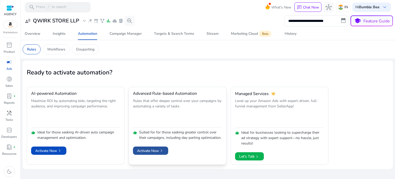
click at [150, 153] on span "Activate Now chevron_right" at bounding box center [150, 150] width 27 height 5
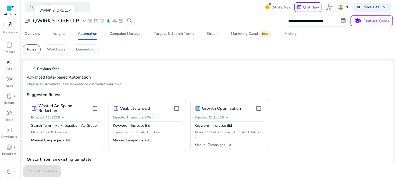
click at [70, 19] on h3 "QWIRK STORE LLP" at bounding box center [56, 21] width 46 height 6
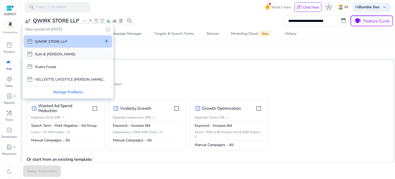
click at [66, 54] on div "storefront Suhi & [PERSON_NAME]" at bounding box center [68, 54] width 89 height 12
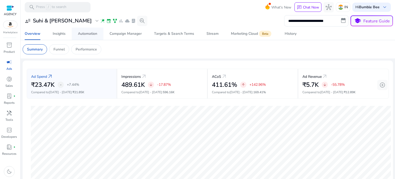
click at [81, 33] on div "Automation" at bounding box center [87, 34] width 19 height 4
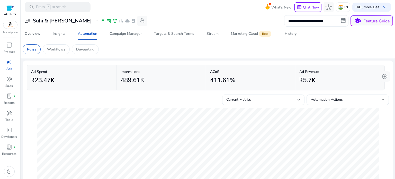
scroll to position [26, 0]
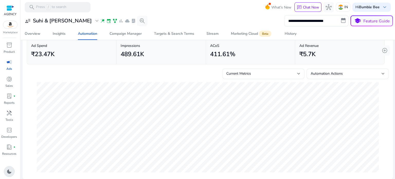
click at [9, 171] on span "dark_mode" at bounding box center [9, 171] width 6 height 6
